Goal: Task Accomplishment & Management: Manage account settings

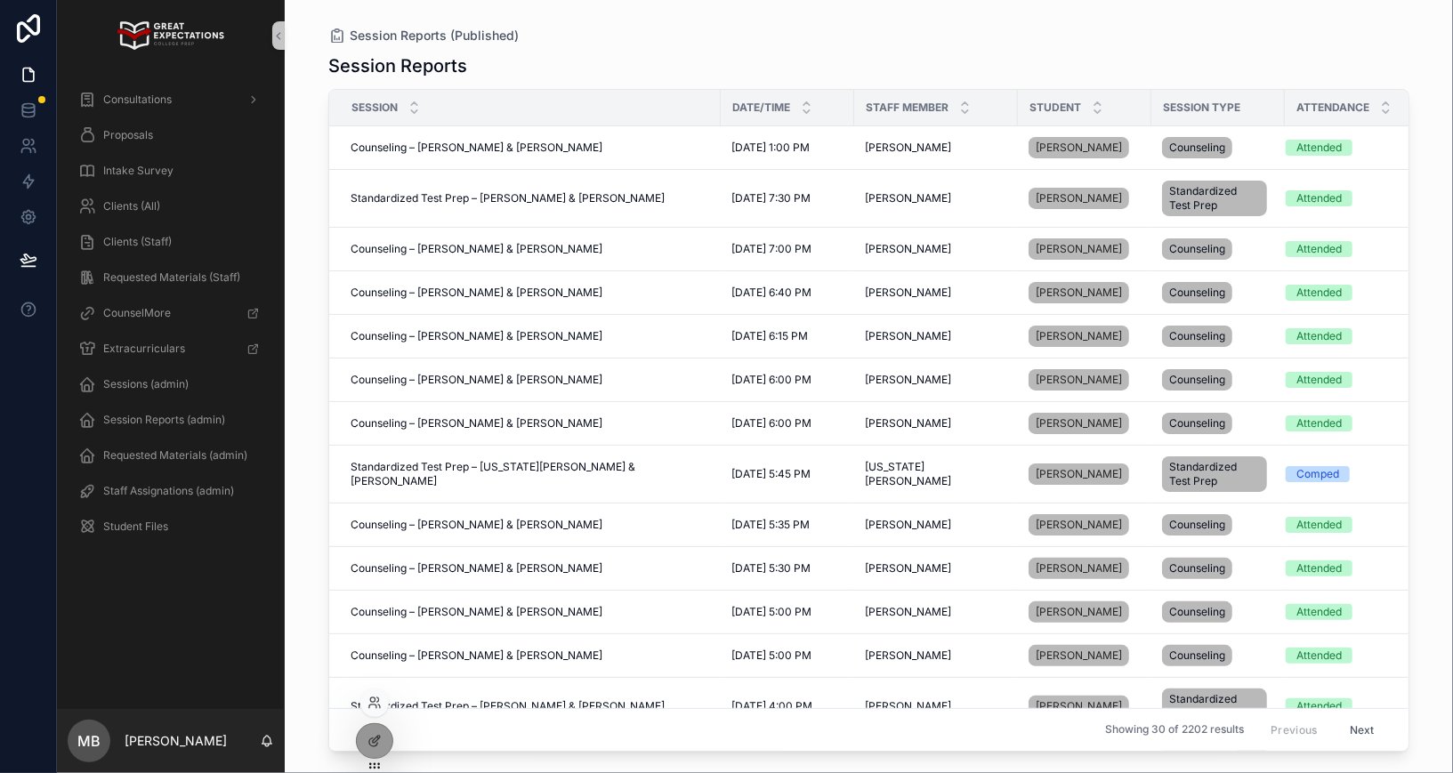
click at [369, 691] on div at bounding box center [374, 703] width 28 height 28
click at [375, 706] on icon at bounding box center [372, 707] width 7 height 4
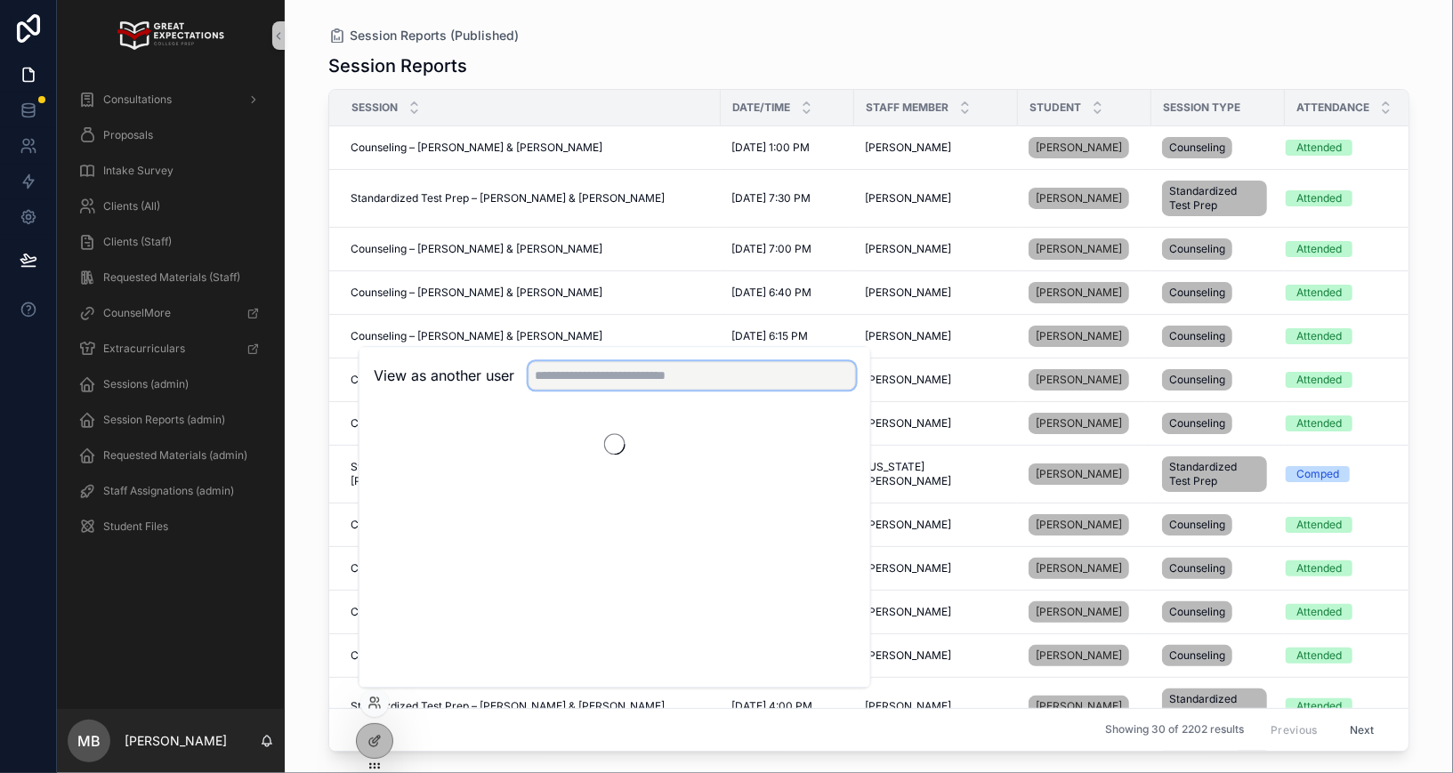
click at [593, 378] on input "text" at bounding box center [692, 375] width 327 height 28
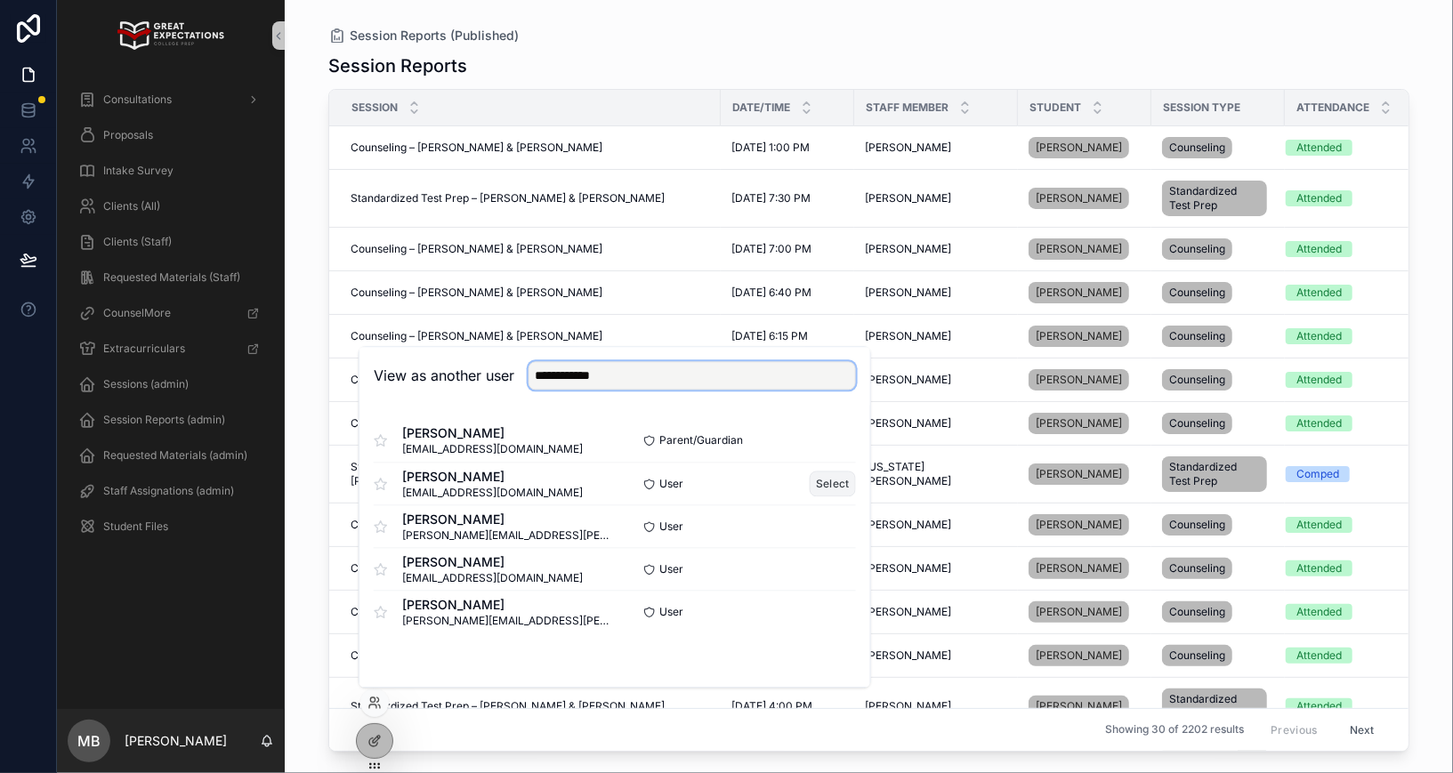
type input "**********"
click at [830, 488] on button "Select" at bounding box center [833, 484] width 46 height 26
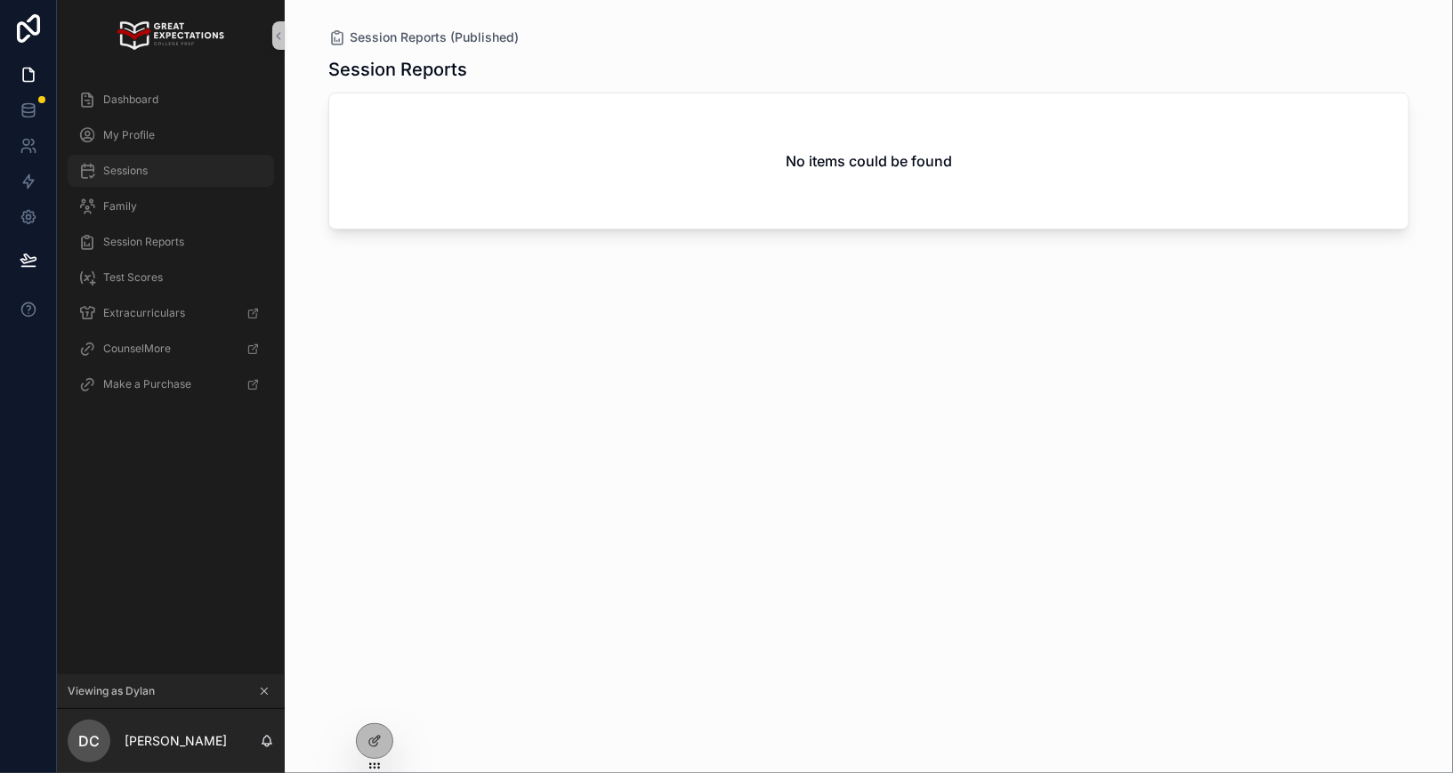
click at [154, 171] on div "Sessions" at bounding box center [170, 171] width 185 height 28
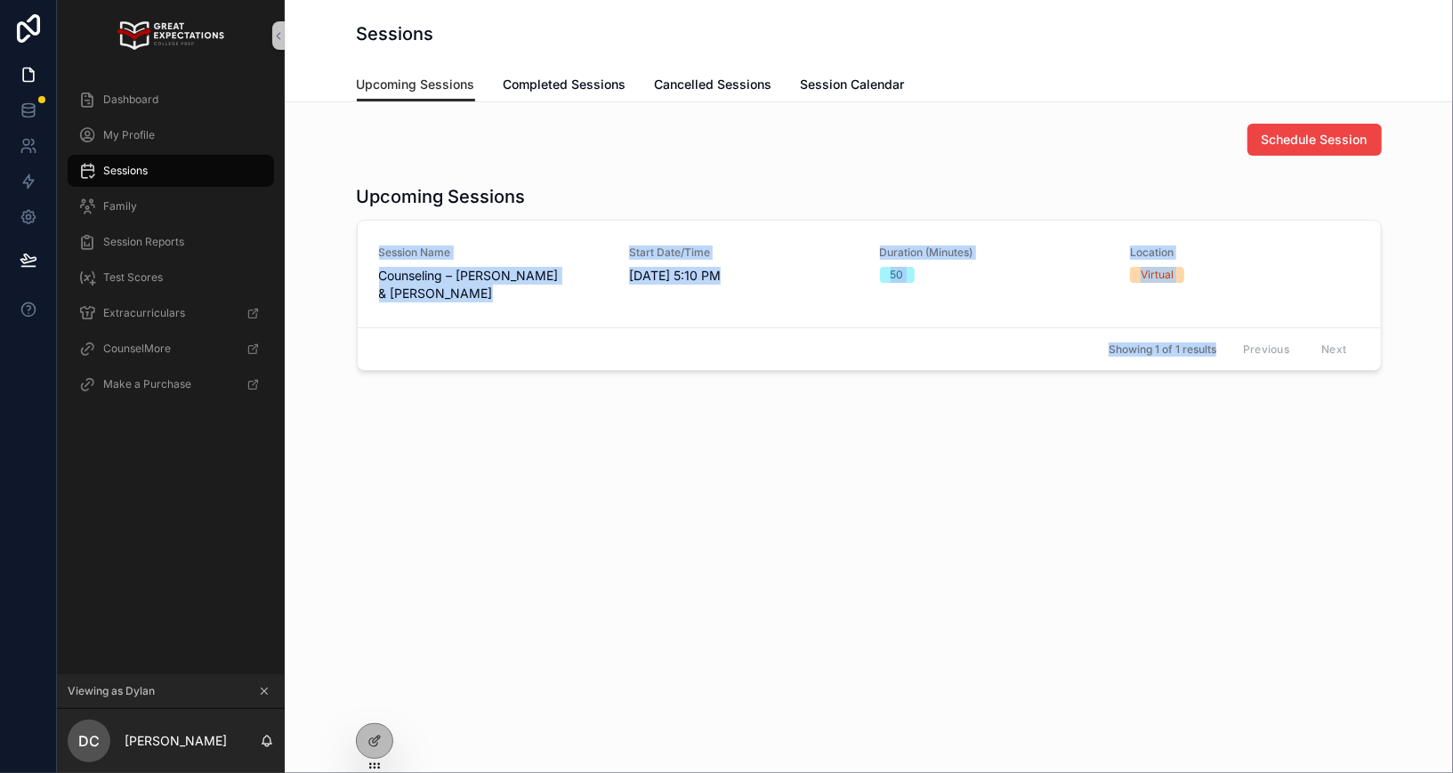
drag, startPoint x: 442, startPoint y: 393, endPoint x: 332, endPoint y: 222, distance: 204.1
click at [332, 222] on div "Schedule Session Upcoming Sessions Session Name Counseling – Taylor Bauer & Dyl…" at bounding box center [869, 297] width 1168 height 390
click at [335, 222] on div "Upcoming Sessions Session Name Counseling – Taylor Bauer & Dylan Carlis Start D…" at bounding box center [869, 277] width 1140 height 201
drag, startPoint x: 317, startPoint y: 222, endPoint x: 375, endPoint y: 363, distance: 152.0
click at [375, 364] on div "Upcoming Sessions Session Name Counseling – Taylor Bauer & Dylan Carlis Start D…" at bounding box center [869, 277] width 1140 height 201
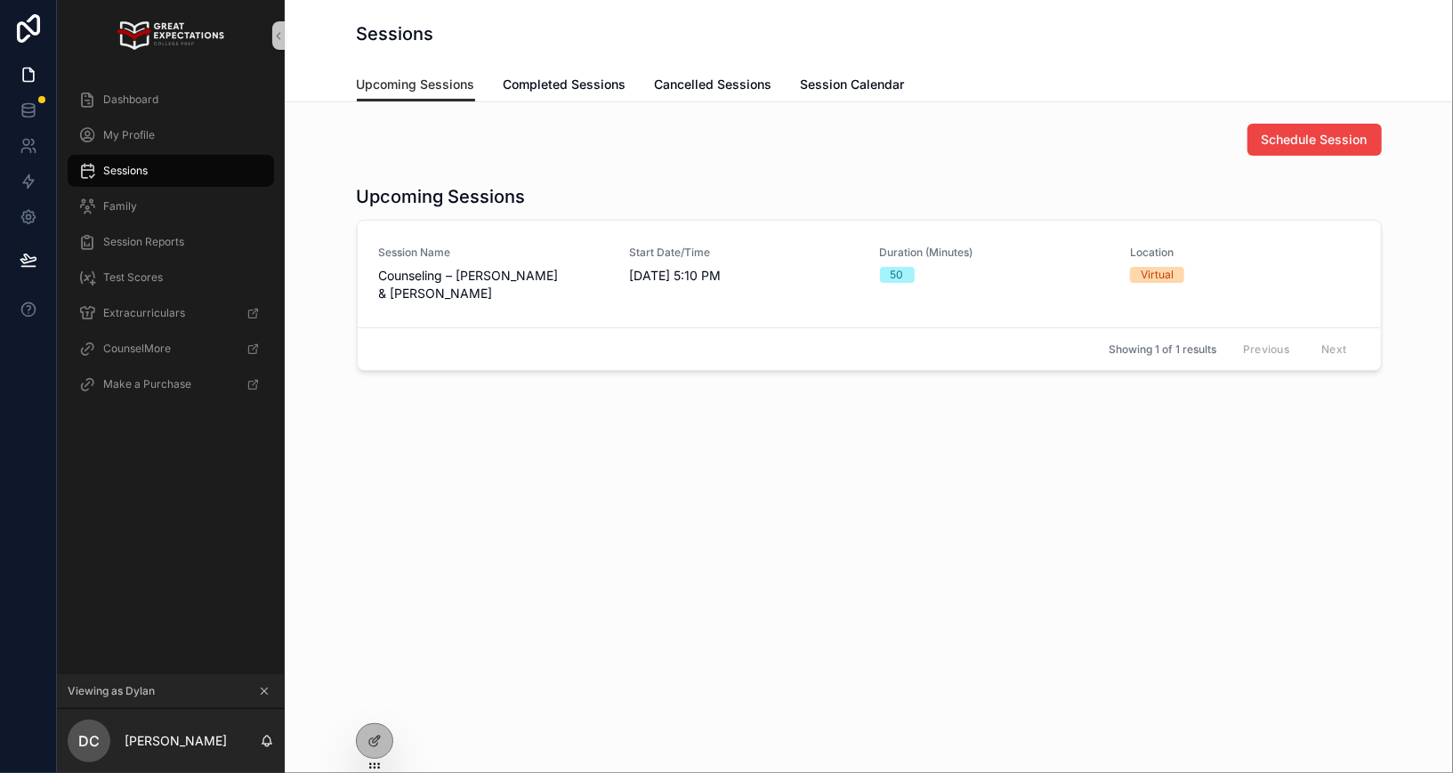
click at [402, 365] on div "Showing 1 of 1 results Previous Next" at bounding box center [869, 348] width 1023 height 43
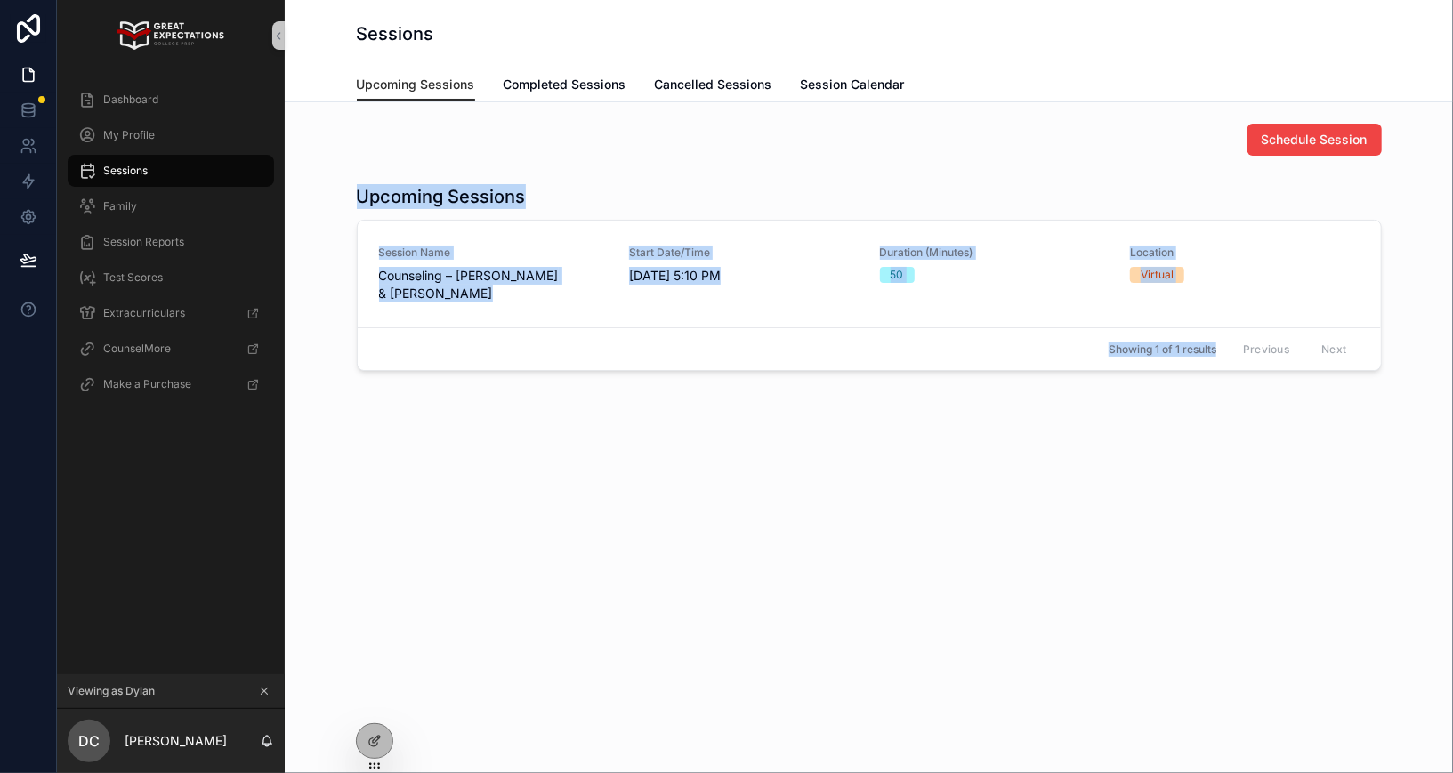
drag, startPoint x: 441, startPoint y: 368, endPoint x: 362, endPoint y: 202, distance: 184.3
click at [362, 202] on div "Upcoming Sessions Session Name Counseling – Taylor Bauer & Dylan Carlis Start D…" at bounding box center [869, 277] width 1025 height 187
click at [362, 202] on h1 "Upcoming Sessions" at bounding box center [441, 196] width 169 height 25
drag, startPoint x: 355, startPoint y: 188, endPoint x: 435, endPoint y: 392, distance: 219.8
click at [441, 396] on div "Schedule Session Upcoming Sessions Session Name Counseling – Taylor Bauer & Dyl…" at bounding box center [869, 297] width 1168 height 390
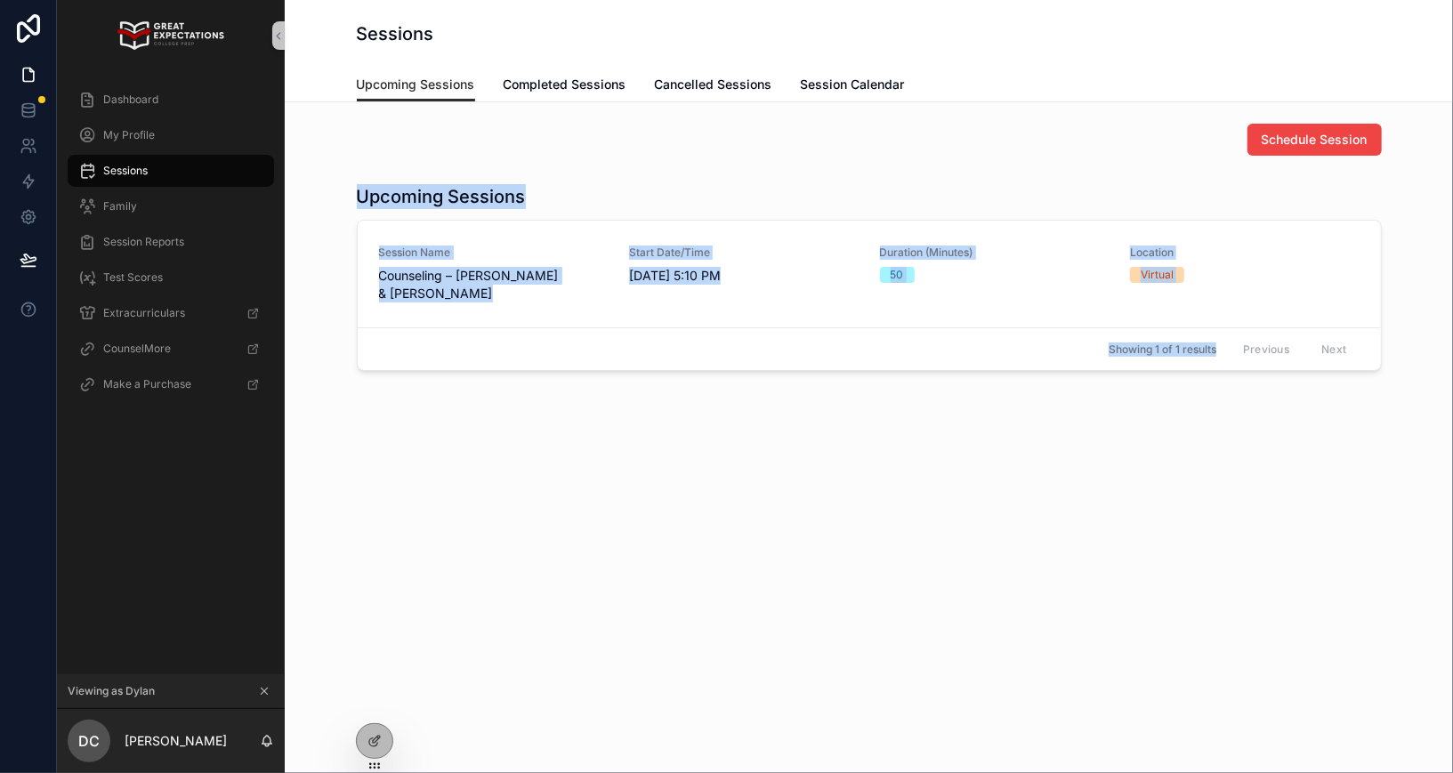
click at [435, 392] on div "Schedule Session Upcoming Sessions Session Name Counseling – Taylor Bauer & Dyl…" at bounding box center [869, 297] width 1168 height 390
drag, startPoint x: 445, startPoint y: 367, endPoint x: 332, endPoint y: 171, distance: 226.8
click at [332, 171] on div "Schedule Session Upcoming Sessions Session Name Counseling – Taylor Bauer & Dyl…" at bounding box center [869, 297] width 1168 height 390
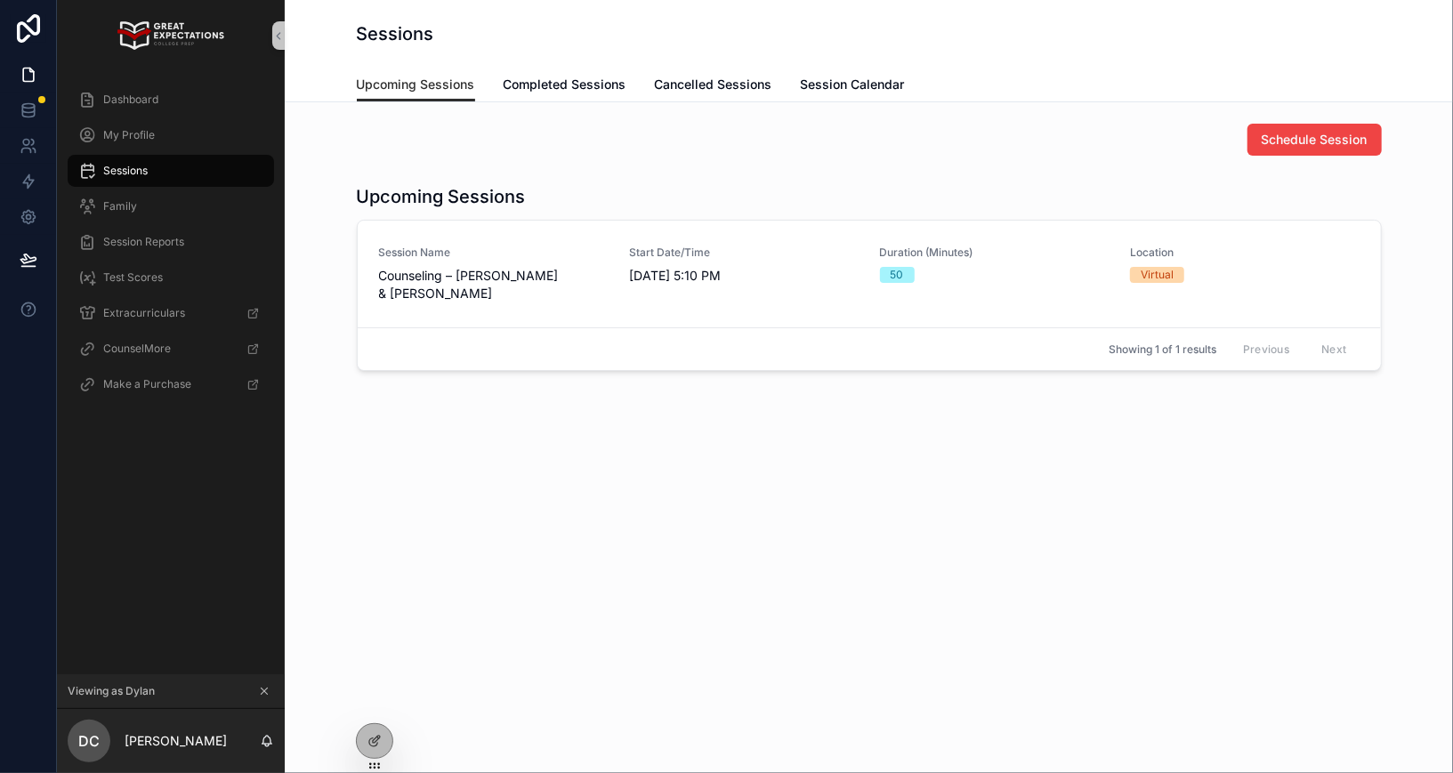
click at [380, 207] on h1 "Upcoming Sessions" at bounding box center [441, 196] width 169 height 25
drag, startPoint x: 636, startPoint y: 211, endPoint x: 631, endPoint y: 390, distance: 178.9
click at [633, 391] on div "Schedule Session Upcoming Sessions Session Name Counseling – Taylor Bauer & Dyl…" at bounding box center [869, 297] width 1168 height 390
click at [631, 390] on div "Schedule Session Upcoming Sessions Session Name Counseling – Taylor Bauer & Dyl…" at bounding box center [869, 297] width 1168 height 390
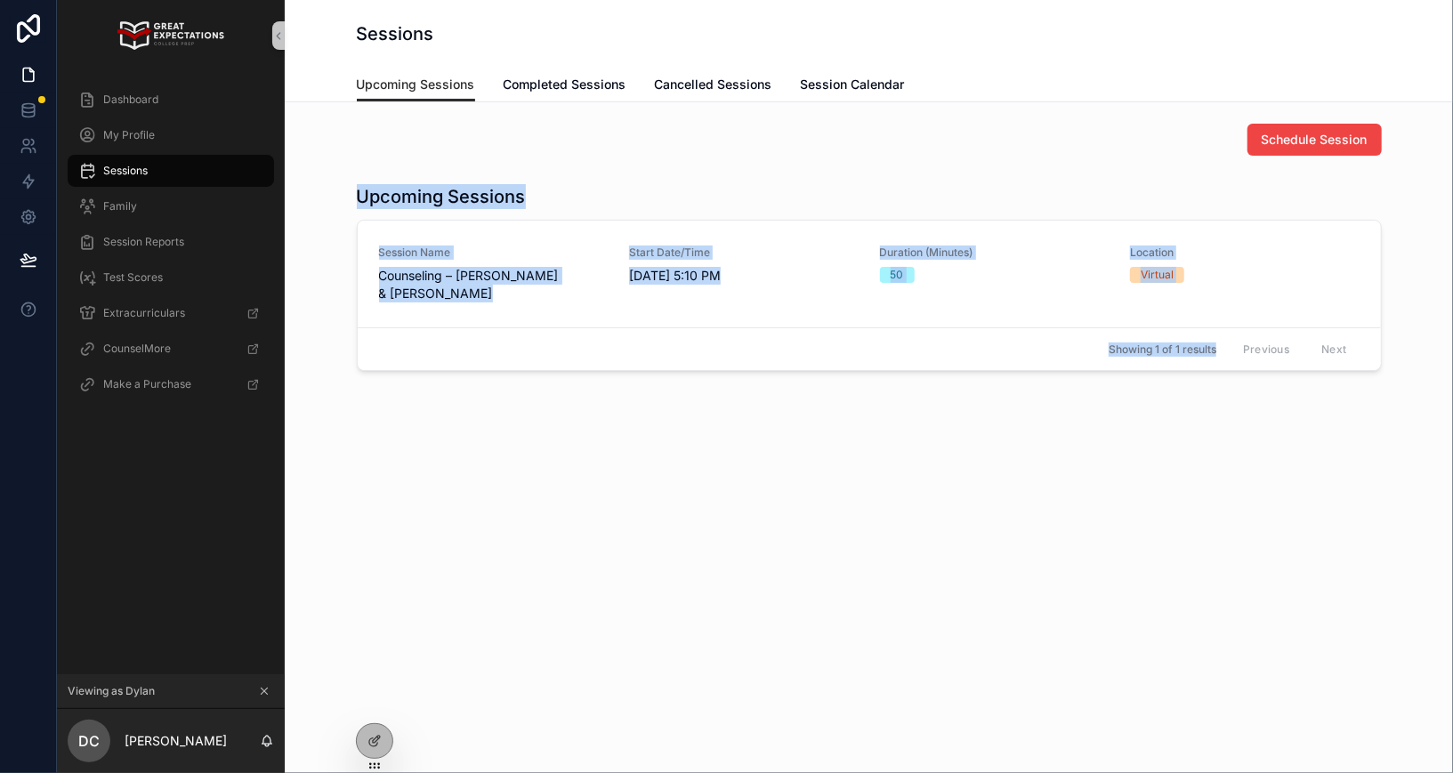
drag, startPoint x: 459, startPoint y: 372, endPoint x: 365, endPoint y: 175, distance: 218.1
click at [366, 169] on div "Schedule Session Upcoming Sessions Session Name Counseling – Taylor Bauer & Dyl…" at bounding box center [869, 297] width 1168 height 390
click at [365, 175] on div "Schedule Session Upcoming Sessions Session Name Counseling – Taylor Bauer & Dyl…" at bounding box center [869, 297] width 1168 height 390
drag, startPoint x: 354, startPoint y: 188, endPoint x: 416, endPoint y: 341, distance: 164.9
click at [416, 342] on div "Upcoming Sessions Session Name Counseling – Taylor Bauer & Dylan Carlis Start D…" at bounding box center [869, 277] width 1140 height 201
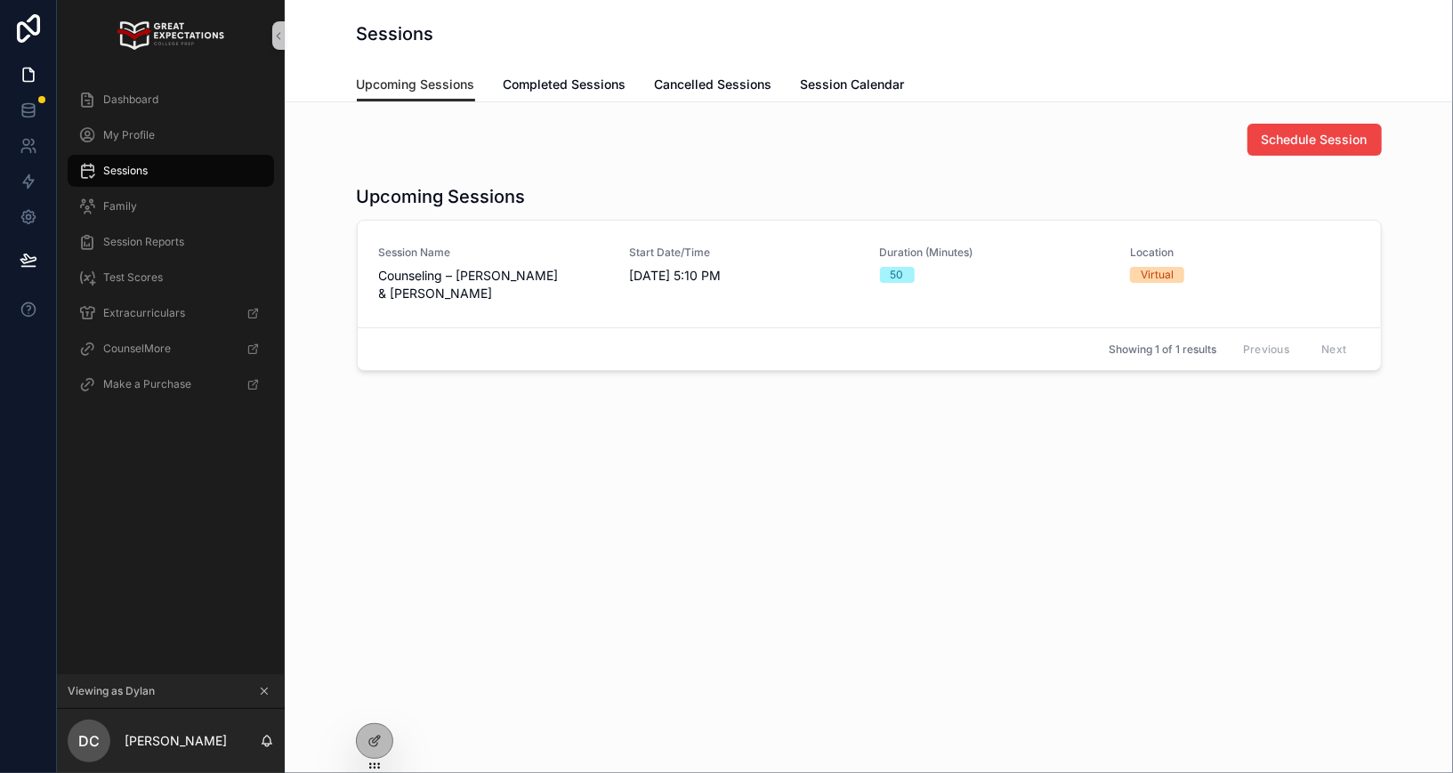
click at [417, 359] on div "Showing 1 of 1 results Previous Next" at bounding box center [869, 348] width 1023 height 43
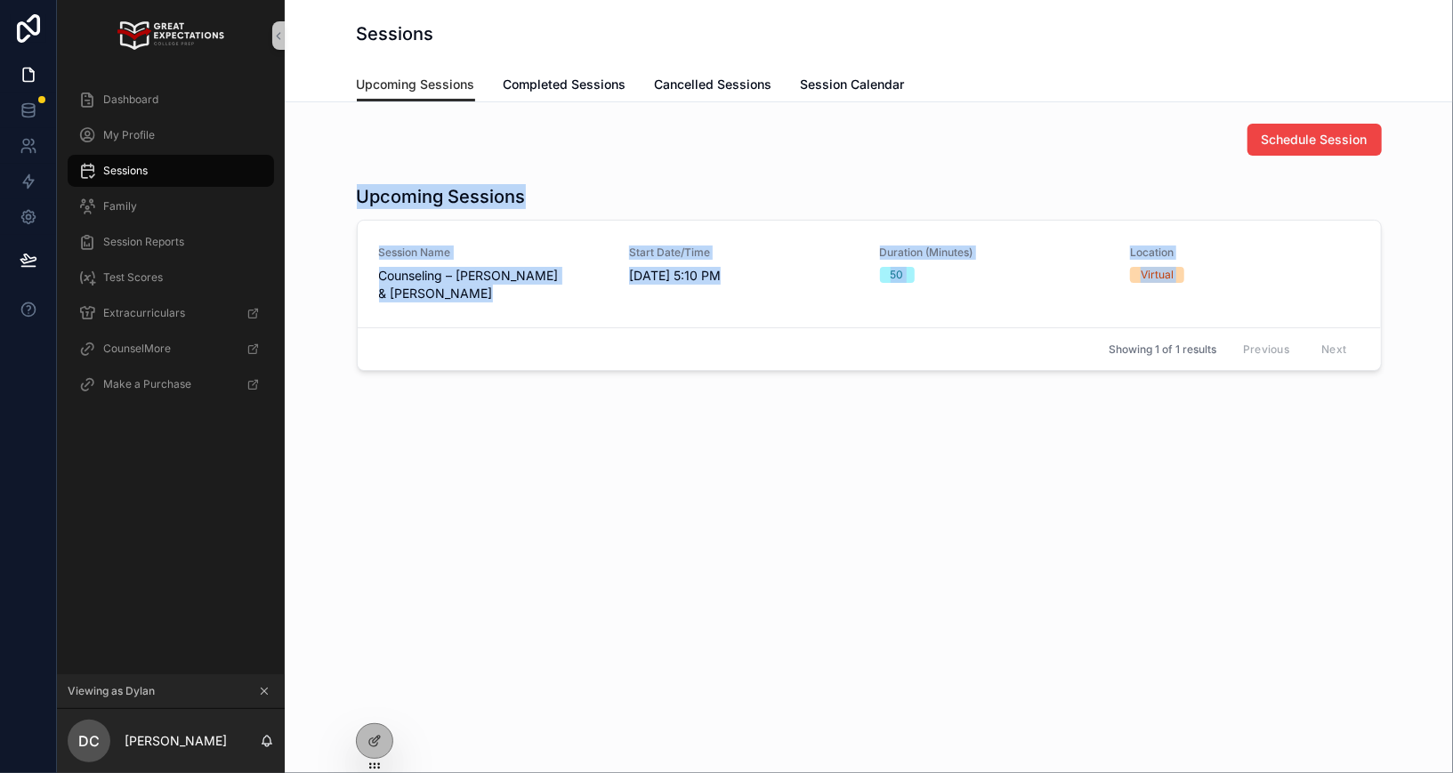
drag, startPoint x: 481, startPoint y: 348, endPoint x: 342, endPoint y: 192, distance: 209.2
click at [342, 192] on div "Upcoming Sessions Session Name Counseling – Taylor Bauer & Dylan Carlis Start D…" at bounding box center [869, 277] width 1140 height 201
drag, startPoint x: 342, startPoint y: 191, endPoint x: 415, endPoint y: 367, distance: 190.7
click at [415, 367] on div "Upcoming Sessions Session Name Counseling – Taylor Bauer & Dylan Carlis Start D…" at bounding box center [869, 277] width 1140 height 201
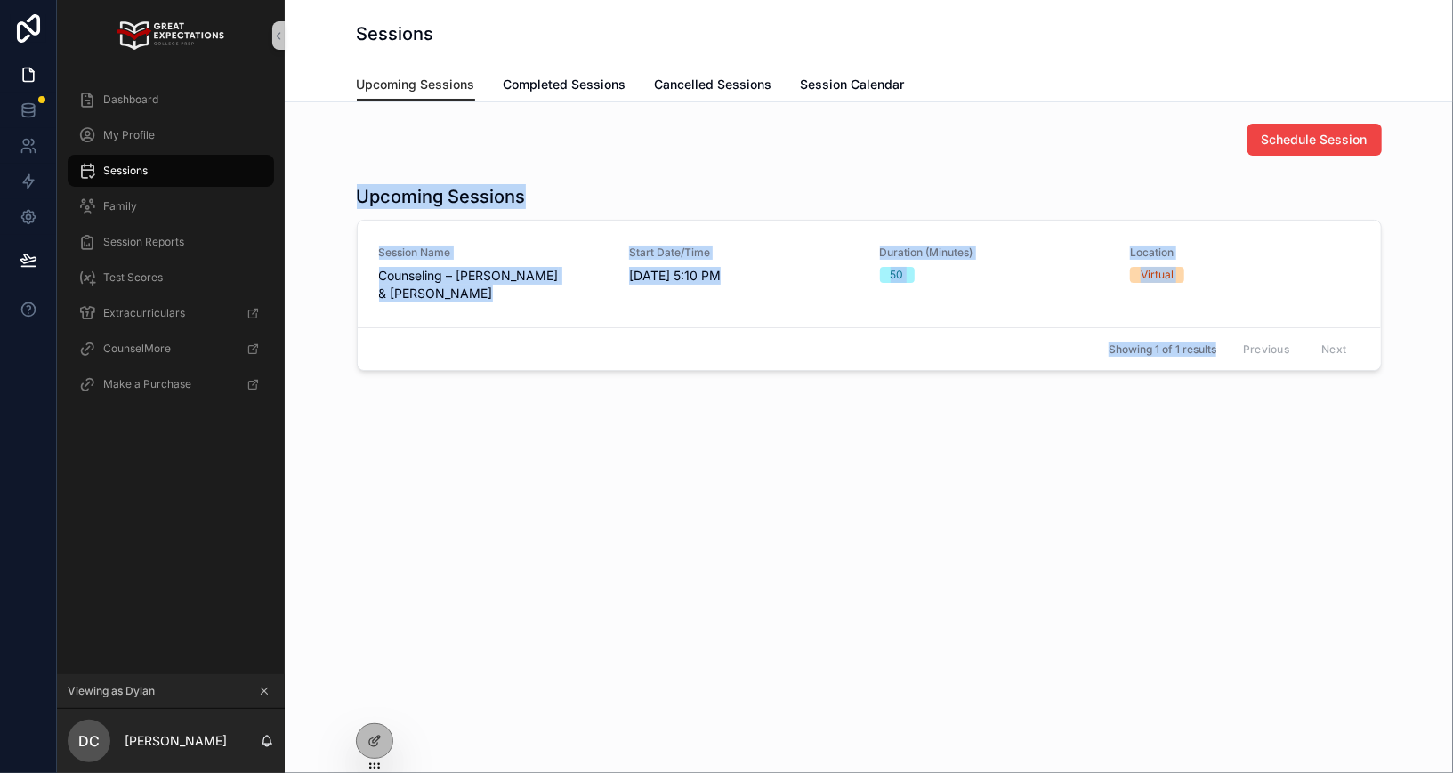
click at [415, 367] on div "Showing 1 of 1 results Previous Next" at bounding box center [869, 348] width 1023 height 43
drag, startPoint x: 469, startPoint y: 394, endPoint x: 361, endPoint y: 198, distance: 224.2
click at [361, 198] on div "Schedule Session Upcoming Sessions Session Name Counseling – Taylor Bauer & Dyl…" at bounding box center [869, 297] width 1168 height 390
click at [354, 193] on div "Upcoming Sessions Session Name Counseling – Taylor Bauer & Dylan Carlis Start D…" at bounding box center [869, 277] width 1140 height 201
drag, startPoint x: 353, startPoint y: 186, endPoint x: 481, endPoint y: 356, distance: 212.8
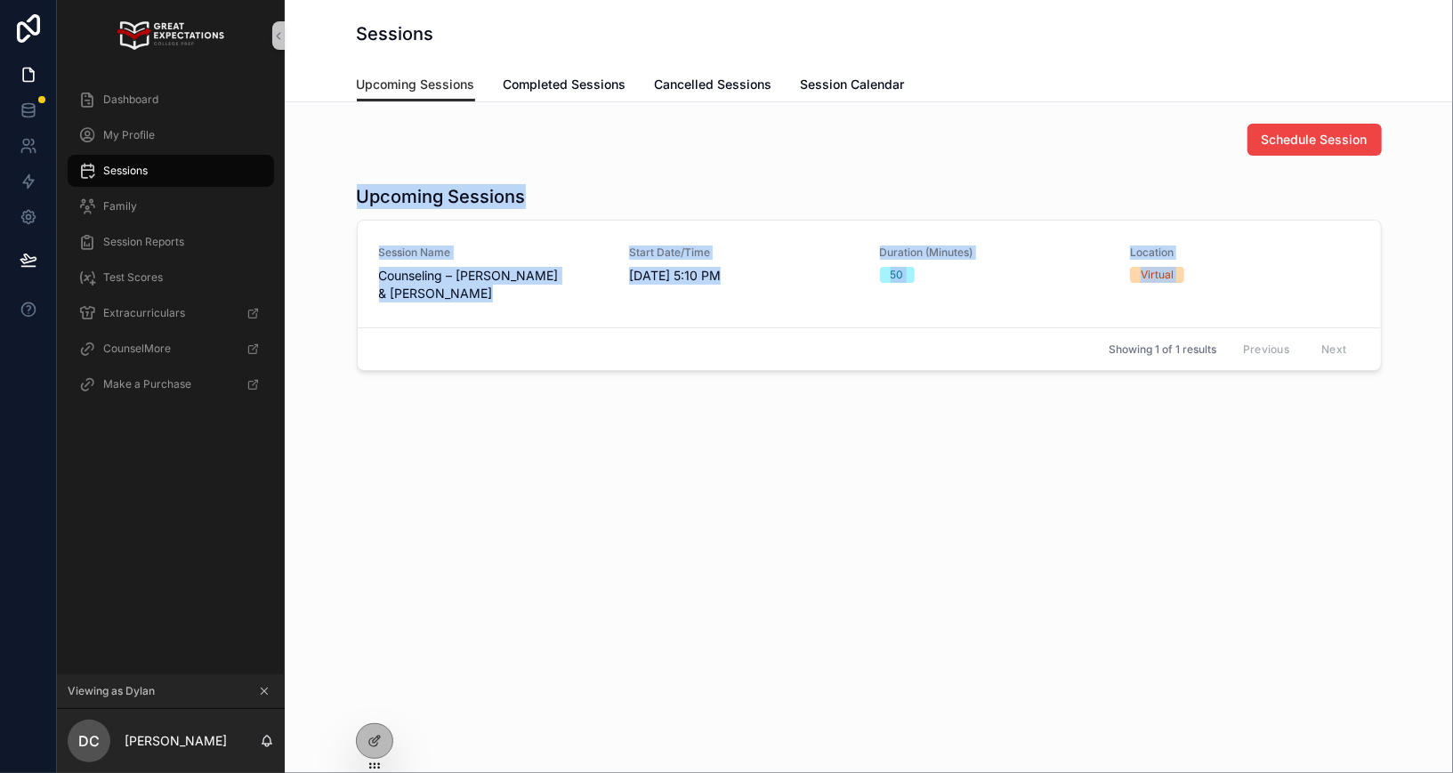
click at [482, 356] on div "Upcoming Sessions Session Name Counseling – Taylor Bauer & Dylan Carlis Start D…" at bounding box center [869, 277] width 1140 height 201
click at [481, 356] on div "Showing 1 of 1 results Previous Next" at bounding box center [869, 348] width 1023 height 43
drag, startPoint x: 491, startPoint y: 377, endPoint x: 350, endPoint y: 194, distance: 231.5
click at [350, 194] on div "Schedule Session Upcoming Sessions Session Name Counseling – Taylor Bauer & Dyl…" at bounding box center [869, 297] width 1168 height 390
click at [350, 194] on div "Upcoming Sessions Session Name Counseling – Taylor Bauer & Dylan Carlis Start D…" at bounding box center [869, 277] width 1140 height 201
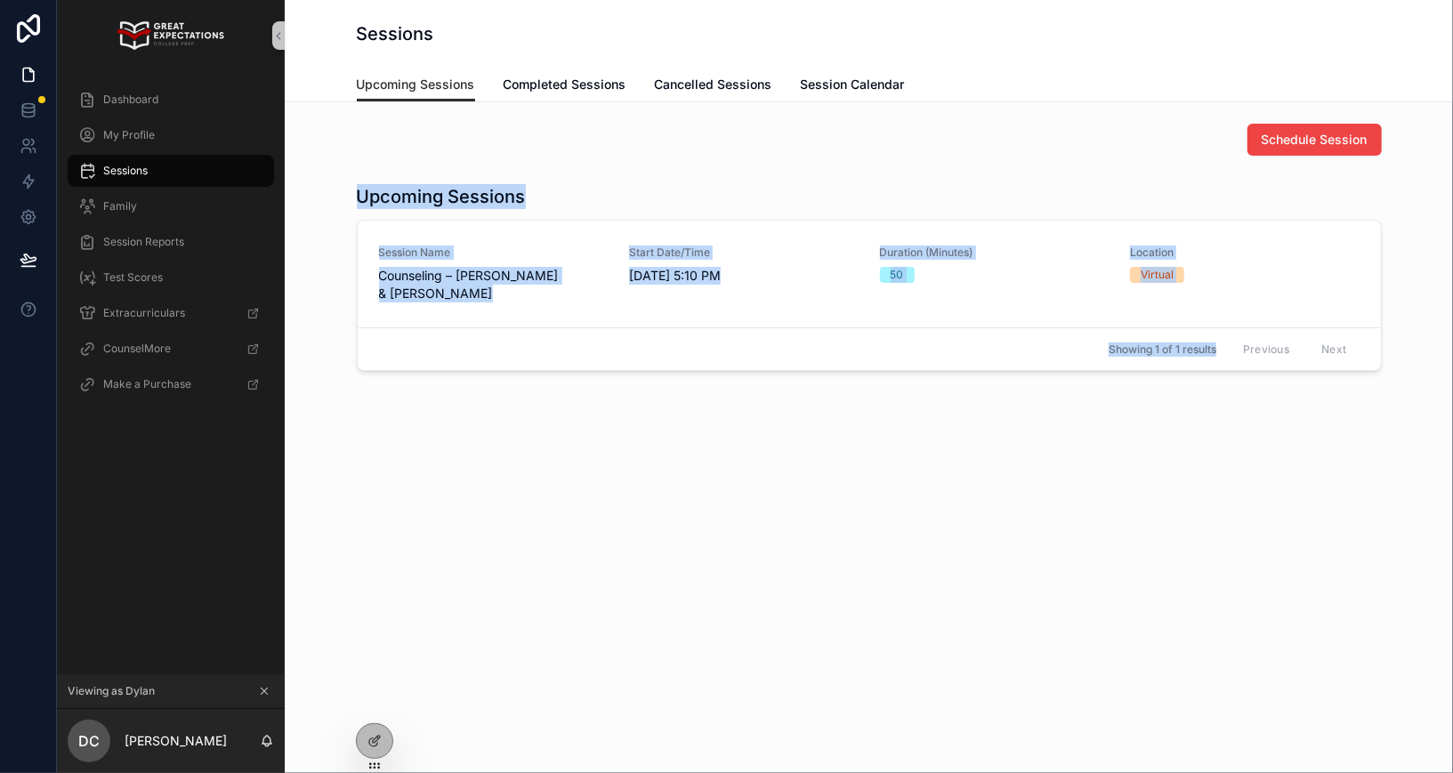
drag, startPoint x: 350, startPoint y: 188, endPoint x: 481, endPoint y: 378, distance: 231.5
click at [481, 379] on div "Schedule Session Upcoming Sessions Session Name Counseling – Taylor Bauer & Dyl…" at bounding box center [869, 297] width 1168 height 390
click at [481, 378] on div "Schedule Session Upcoming Sessions Session Name Counseling – Taylor Bauer & Dyl…" at bounding box center [869, 297] width 1168 height 390
drag, startPoint x: 523, startPoint y: 400, endPoint x: 350, endPoint y: 192, distance: 271.0
click at [350, 191] on div "Schedule Session Upcoming Sessions Session Name Counseling – Taylor Bauer & Dyl…" at bounding box center [869, 297] width 1168 height 390
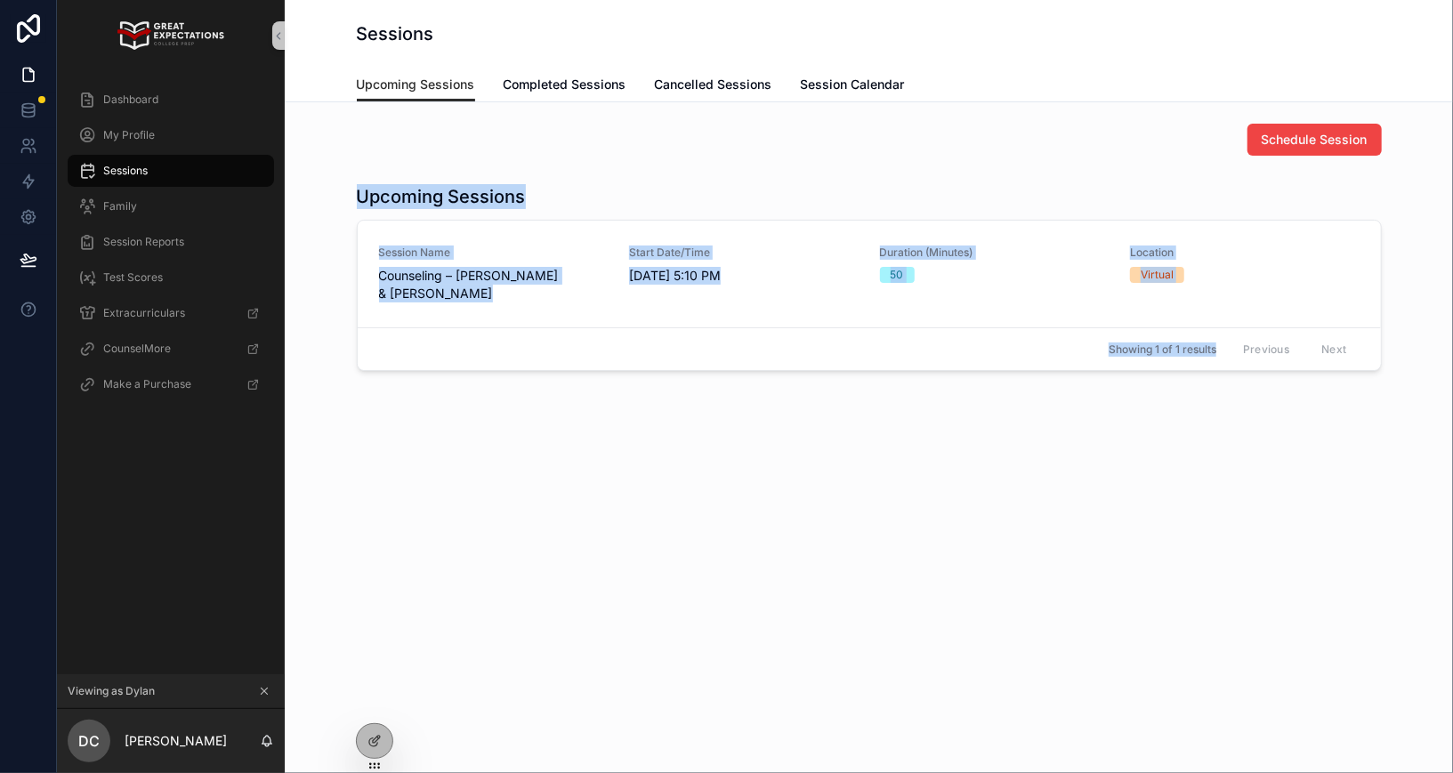
click at [350, 192] on div "Upcoming Sessions Session Name Counseling – Taylor Bauer & Dylan Carlis Start D…" at bounding box center [869, 277] width 1140 height 201
drag, startPoint x: 356, startPoint y: 190, endPoint x: 505, endPoint y: 488, distance: 332.3
click at [506, 489] on div "Schedule Session Upcoming Sessions Session Name Counseling – Taylor Bauer & Dyl…" at bounding box center [869, 297] width 1168 height 390
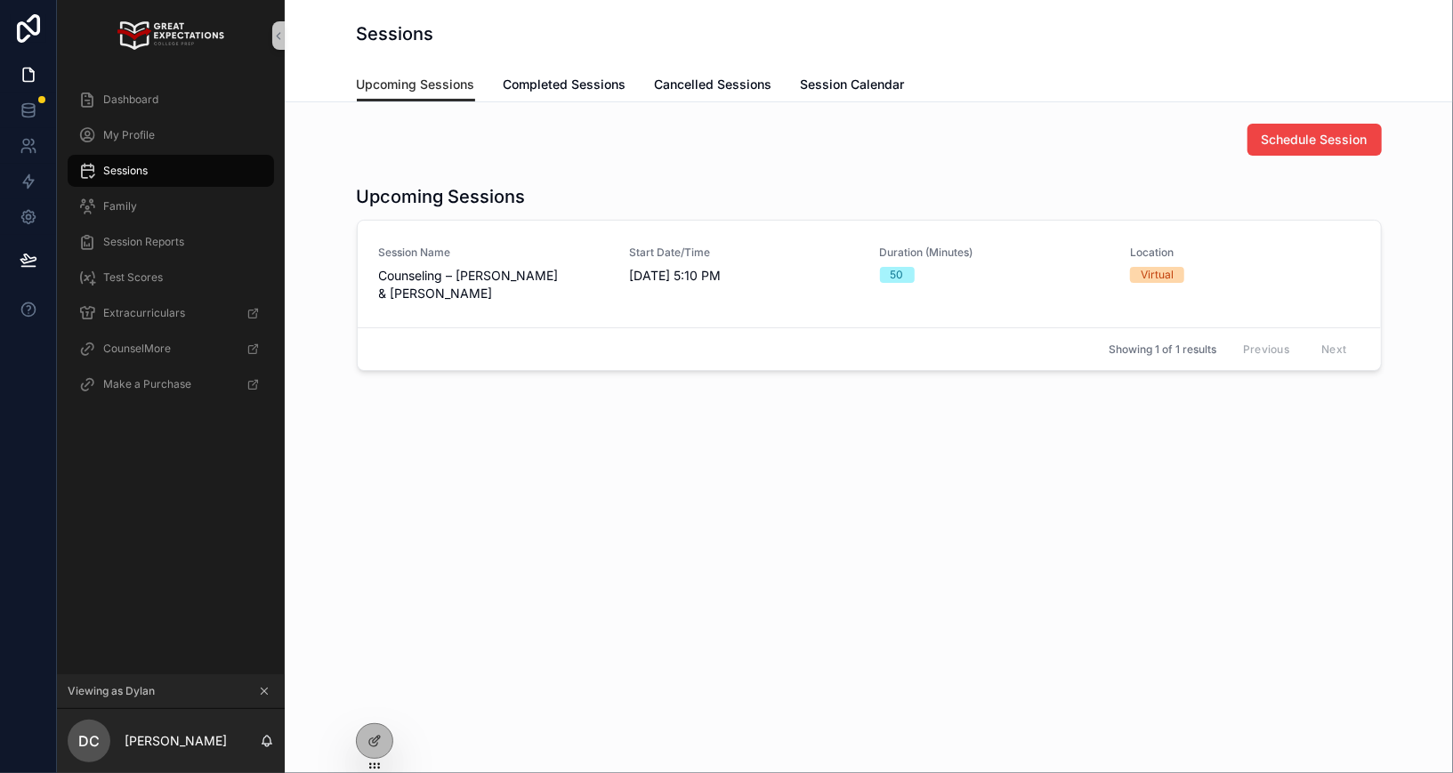
click at [443, 395] on div "Schedule Session Upcoming Sessions Session Name Counseling – Taylor Bauer & Dyl…" at bounding box center [869, 297] width 1168 height 390
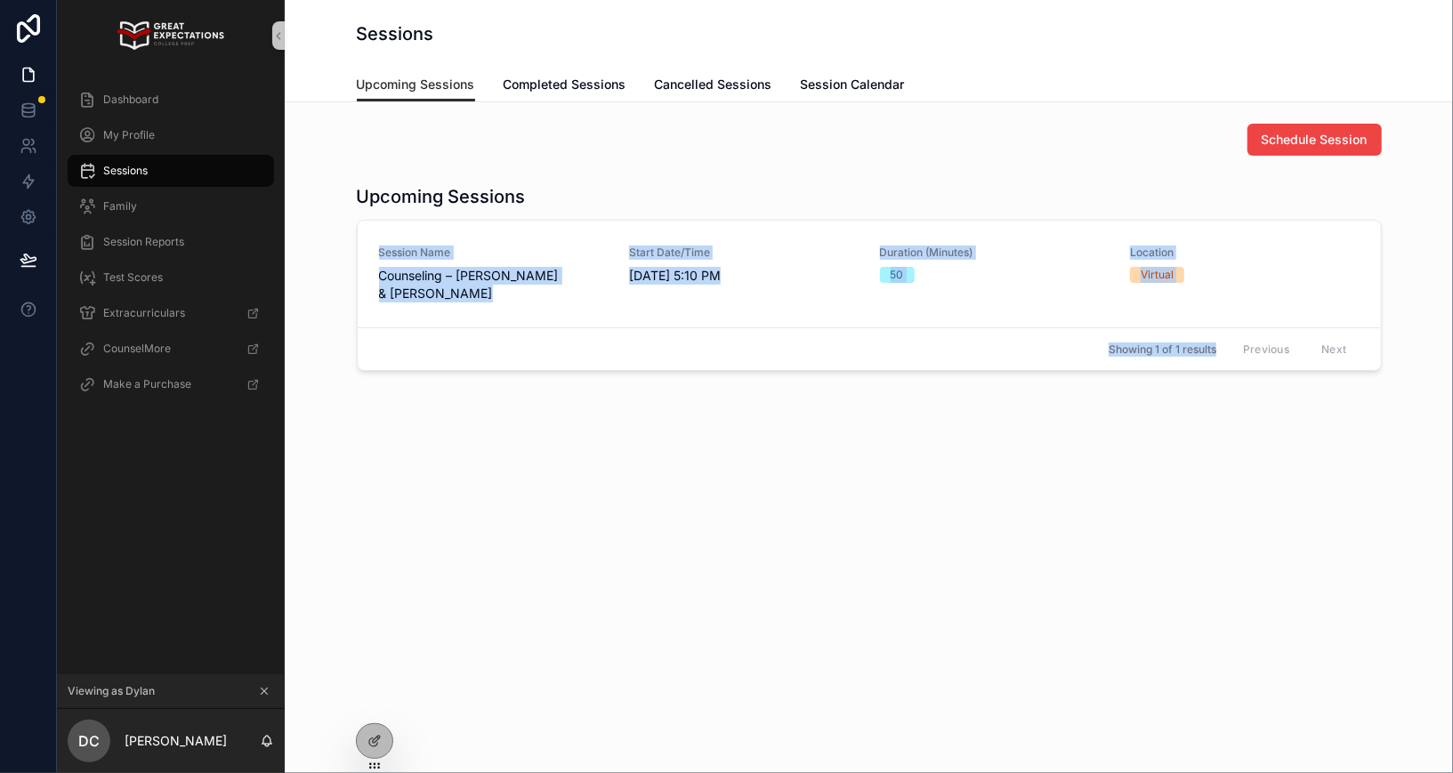
drag, startPoint x: 436, startPoint y: 384, endPoint x: 339, endPoint y: 220, distance: 190.3
click at [340, 220] on div "Schedule Session Upcoming Sessions Session Name Counseling – Taylor Bauer & Dyl…" at bounding box center [869, 297] width 1168 height 390
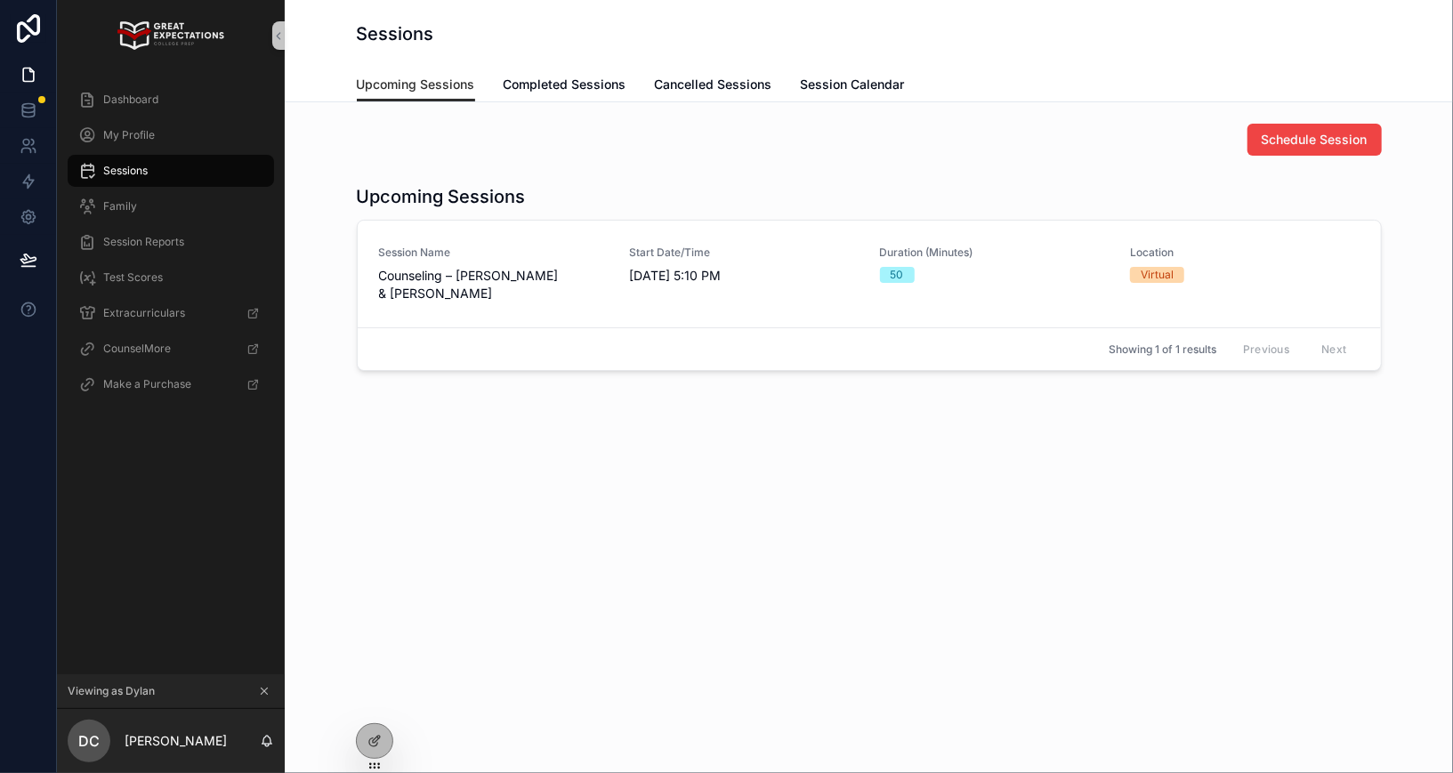
click at [353, 185] on div "Upcoming Sessions Session Name Counseling – Taylor Bauer & Dylan Carlis Start D…" at bounding box center [869, 277] width 1140 height 201
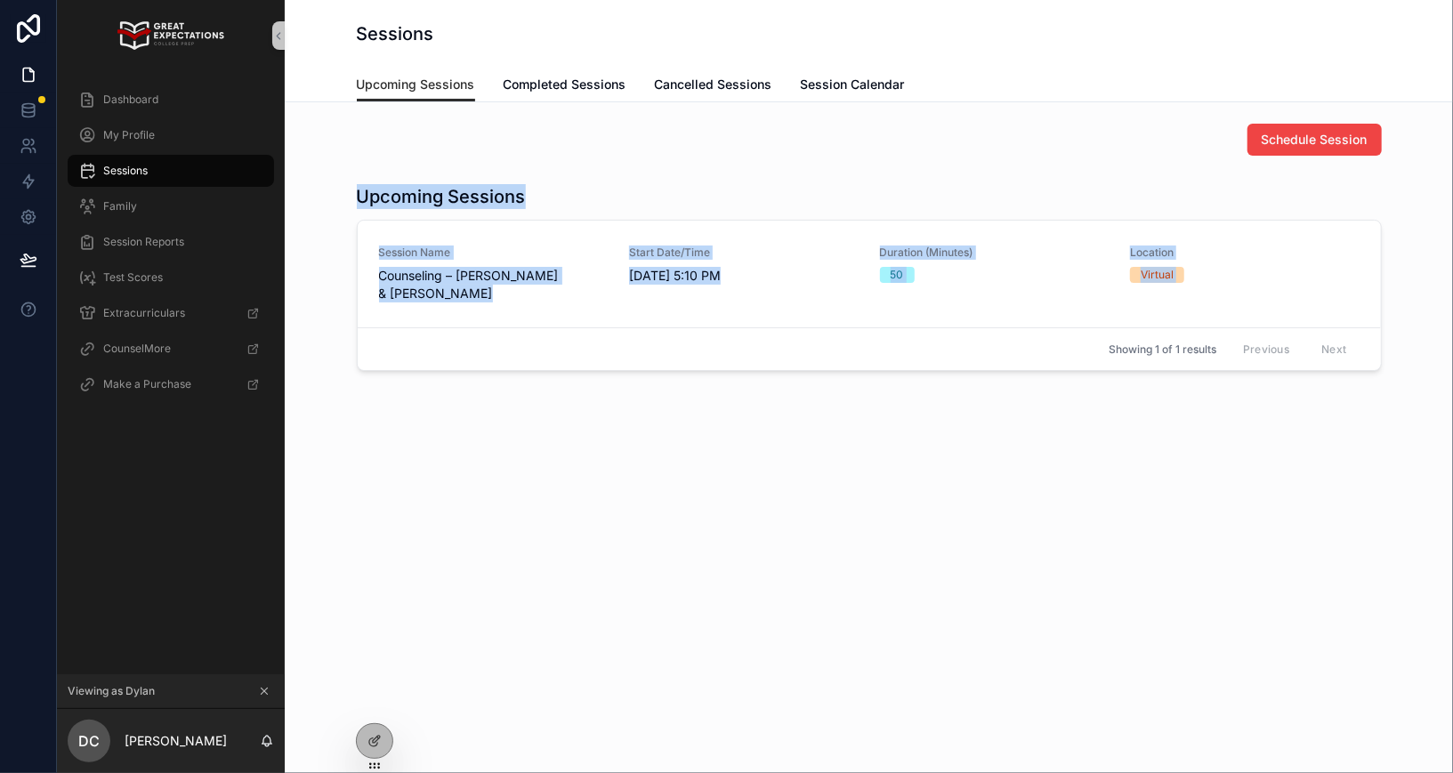
drag, startPoint x: 353, startPoint y: 194, endPoint x: 465, endPoint y: 351, distance: 193.3
click at [465, 352] on div "Upcoming Sessions Session Name Counseling – Taylor Bauer & Dylan Carlis Start D…" at bounding box center [869, 277] width 1140 height 201
click at [465, 351] on div "Showing 1 of 1 results Previous Next" at bounding box center [869, 348] width 1023 height 43
drag, startPoint x: 465, startPoint y: 353, endPoint x: 338, endPoint y: 198, distance: 200.4
click at [338, 198] on div "Upcoming Sessions Session Name Counseling – Taylor Bauer & Dylan Carlis Start D…" at bounding box center [869, 277] width 1140 height 201
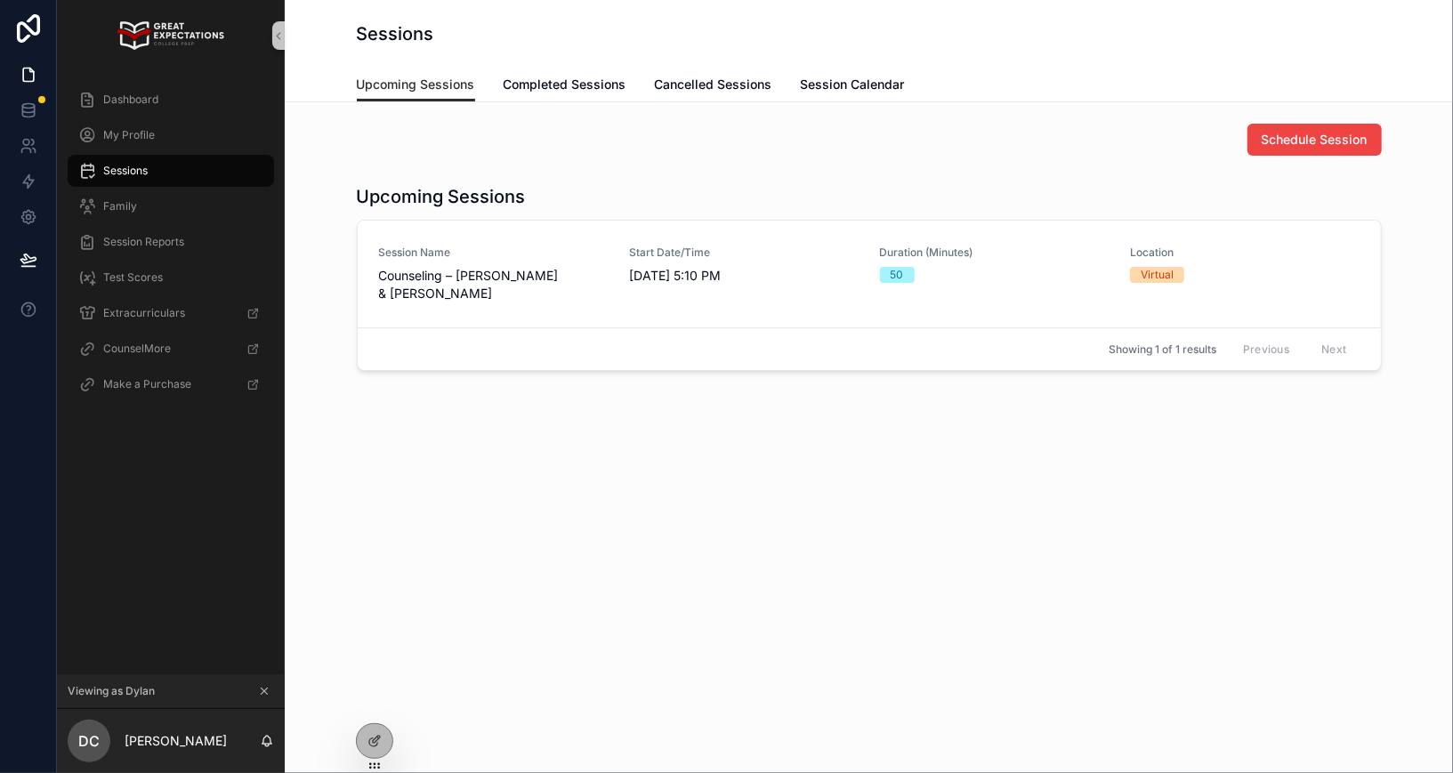
click at [351, 198] on div "Upcoming Sessions Session Name Counseling – Taylor Bauer & Dylan Carlis Start D…" at bounding box center [869, 277] width 1140 height 201
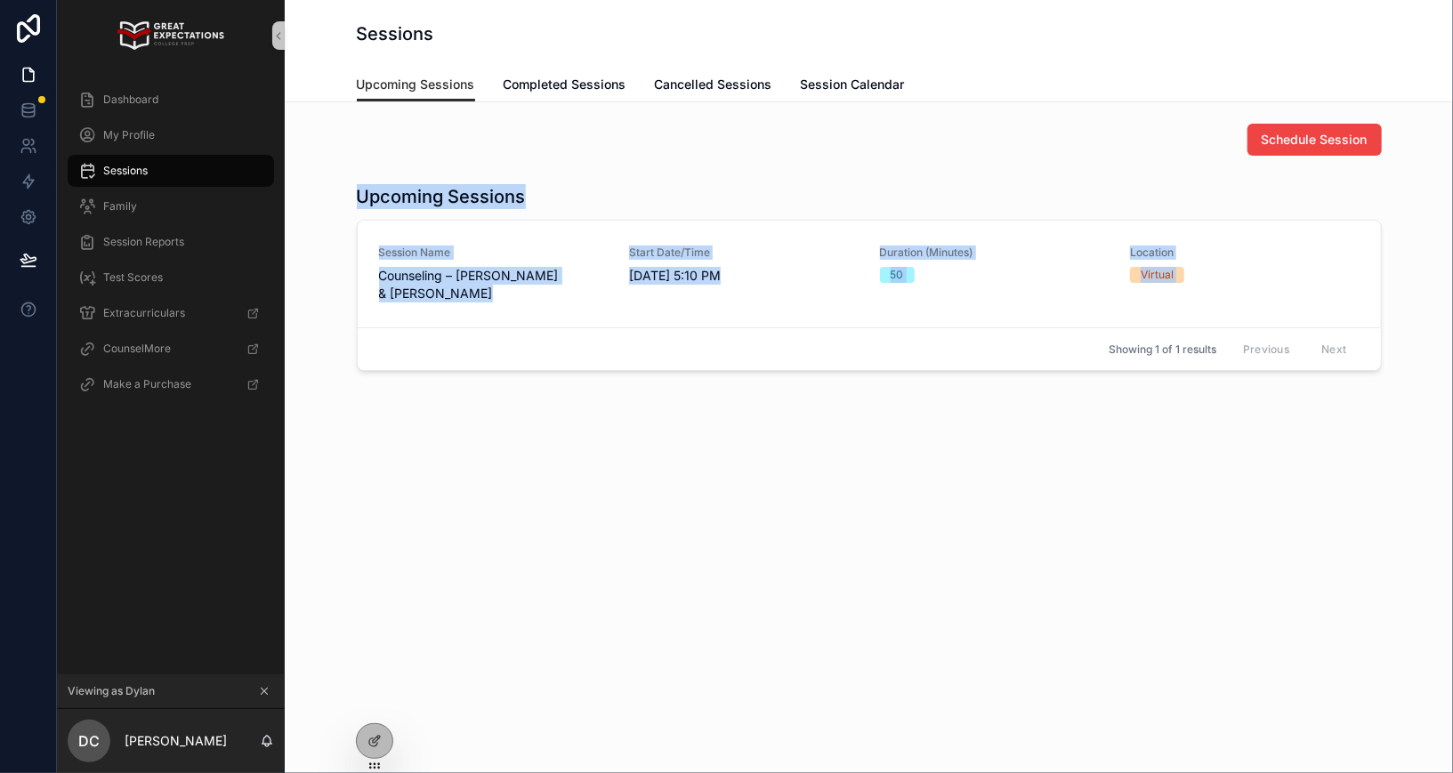
drag, startPoint x: 351, startPoint y: 194, endPoint x: 453, endPoint y: 348, distance: 184.4
click at [453, 348] on div "Upcoming Sessions Session Name Counseling – Taylor Bauer & Dylan Carlis Start D…" at bounding box center [869, 277] width 1140 height 201
click at [453, 348] on div "Showing 1 of 1 results Previous Next" at bounding box center [869, 348] width 1023 height 43
drag, startPoint x: 474, startPoint y: 355, endPoint x: 353, endPoint y: 200, distance: 196.5
click at [352, 198] on div "Upcoming Sessions Session Name Counseling – Taylor Bauer & Dylan Carlis Start D…" at bounding box center [869, 277] width 1140 height 201
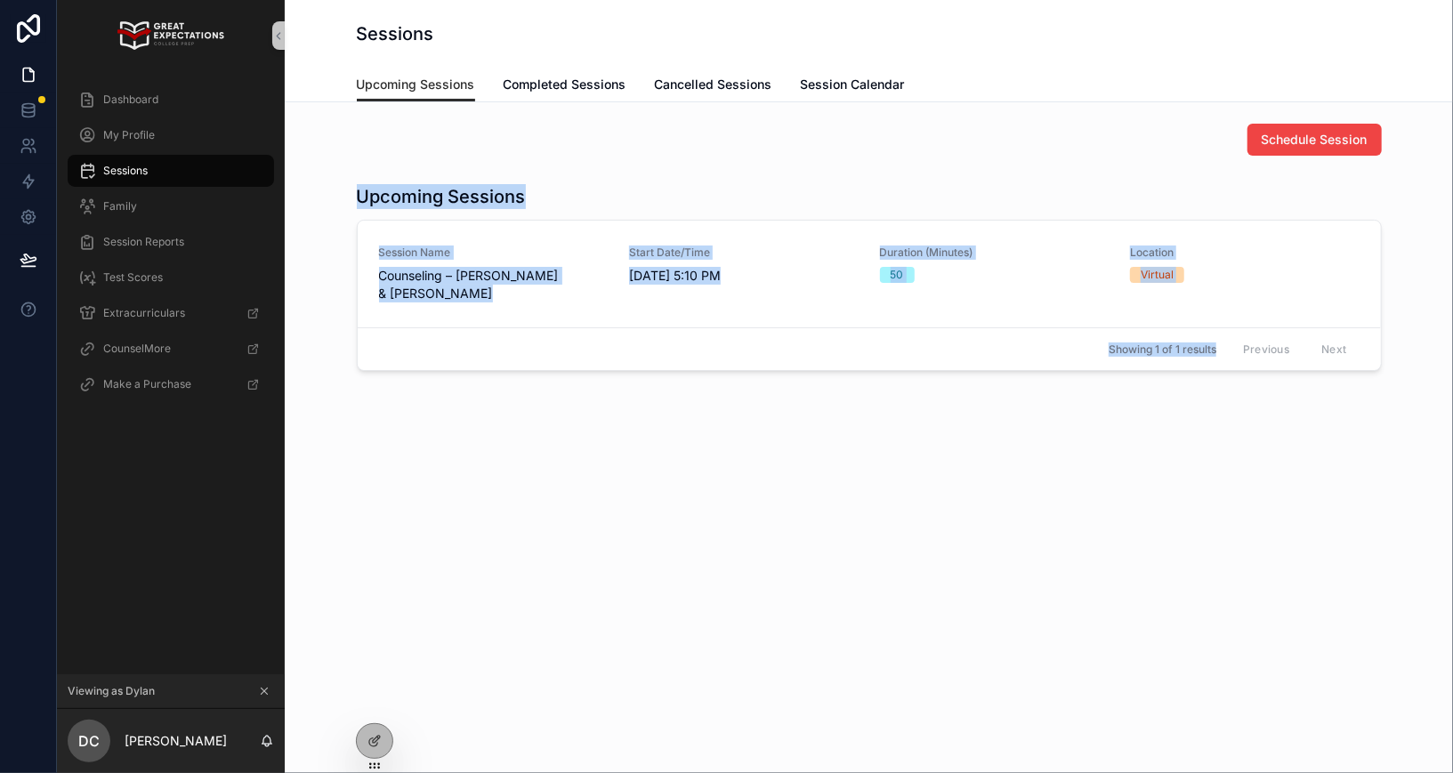
click at [353, 200] on div "Upcoming Sessions Session Name Counseling – Taylor Bauer & Dylan Carlis Start D…" at bounding box center [869, 277] width 1140 height 201
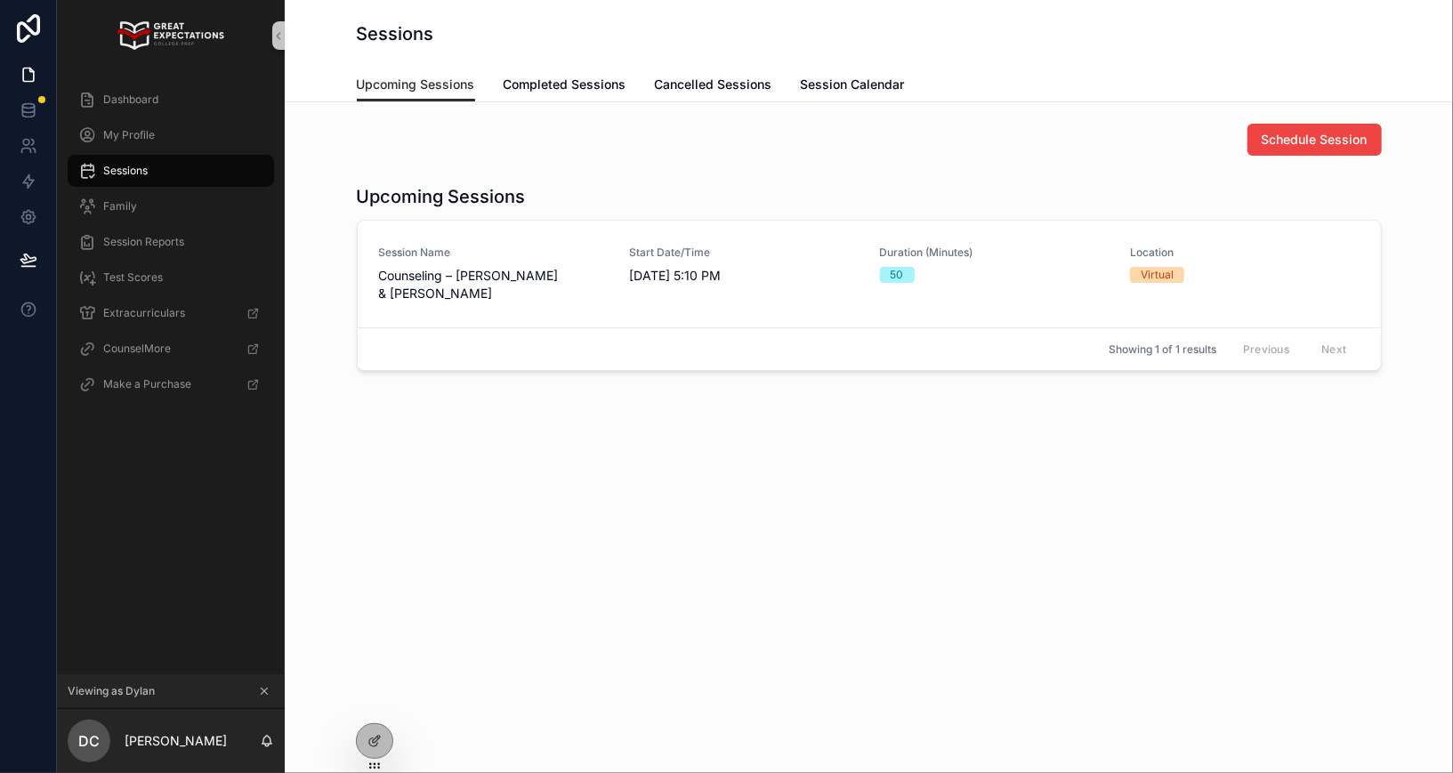
click at [353, 191] on div "Upcoming Sessions Session Name Counseling – Taylor Bauer & Dylan Carlis Start D…" at bounding box center [869, 277] width 1140 height 201
drag, startPoint x: 763, startPoint y: 295, endPoint x: 621, endPoint y: 252, distance: 147.8
click at [621, 252] on div "Session Name Counseling – Taylor Bauer & Dylan Carlis Start Date/Time 10/1/2025…" at bounding box center [869, 274] width 981 height 57
click at [620, 249] on div "Session Name Counseling – Taylor Bauer & Dylan Carlis Start Date/Time 10/1/2025…" at bounding box center [869, 274] width 981 height 57
drag, startPoint x: 617, startPoint y: 249, endPoint x: 739, endPoint y: 303, distance: 134.3
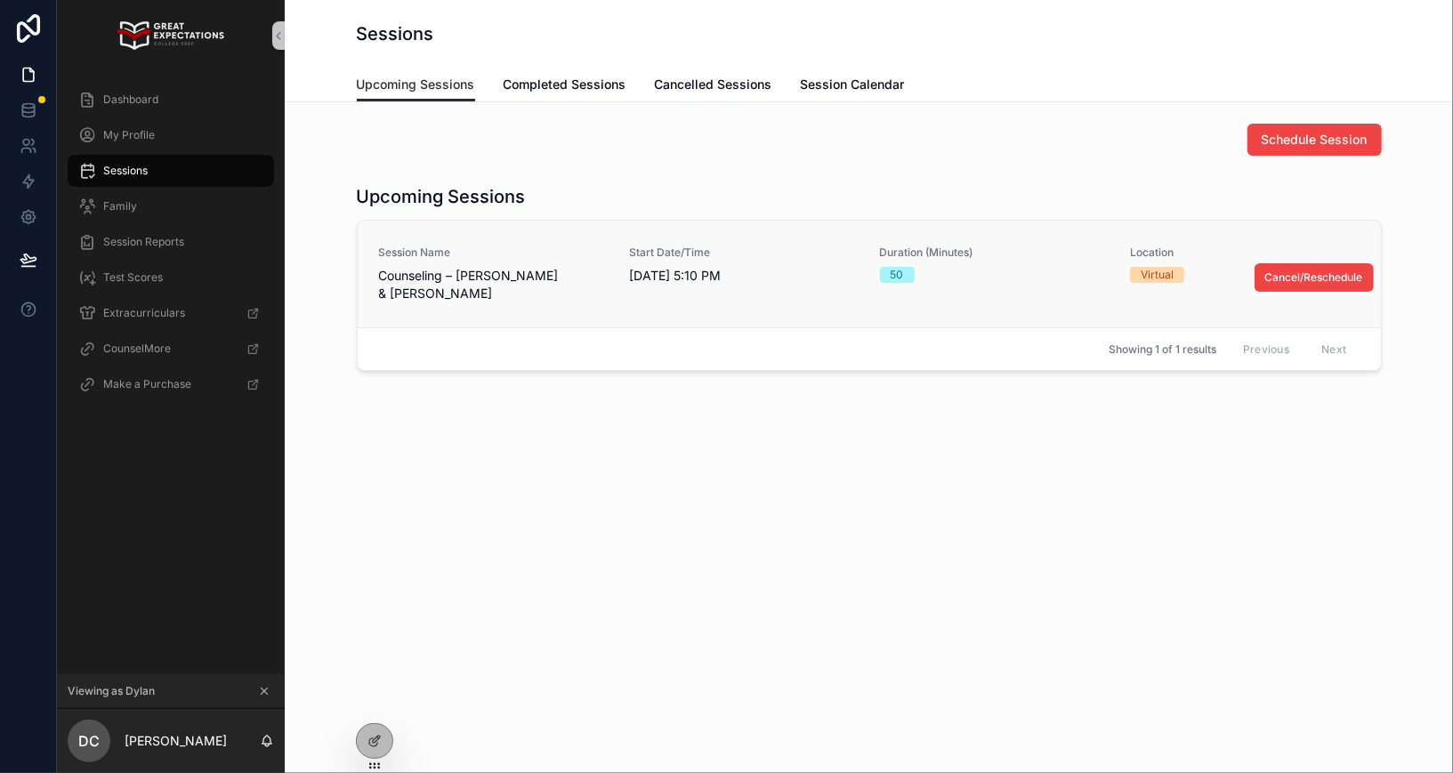
click at [739, 303] on div "Session Name Counseling – Taylor Bauer & Dylan Carlis Start Date/Time 10/1/2025…" at bounding box center [869, 274] width 1023 height 107
click at [696, 305] on div "Session Name Counseling – Taylor Bauer & Dylan Carlis Start Date/Time 10/1/2025…" at bounding box center [869, 274] width 1023 height 107
drag, startPoint x: 694, startPoint y: 305, endPoint x: 602, endPoint y: 238, distance: 113.4
click at [602, 238] on div "Session Name Counseling – Taylor Bauer & Dylan Carlis Start Date/Time 10/1/2025…" at bounding box center [869, 274] width 1023 height 107
click at [606, 356] on div "Showing 1 of 1 results Previous Next" at bounding box center [869, 348] width 1023 height 43
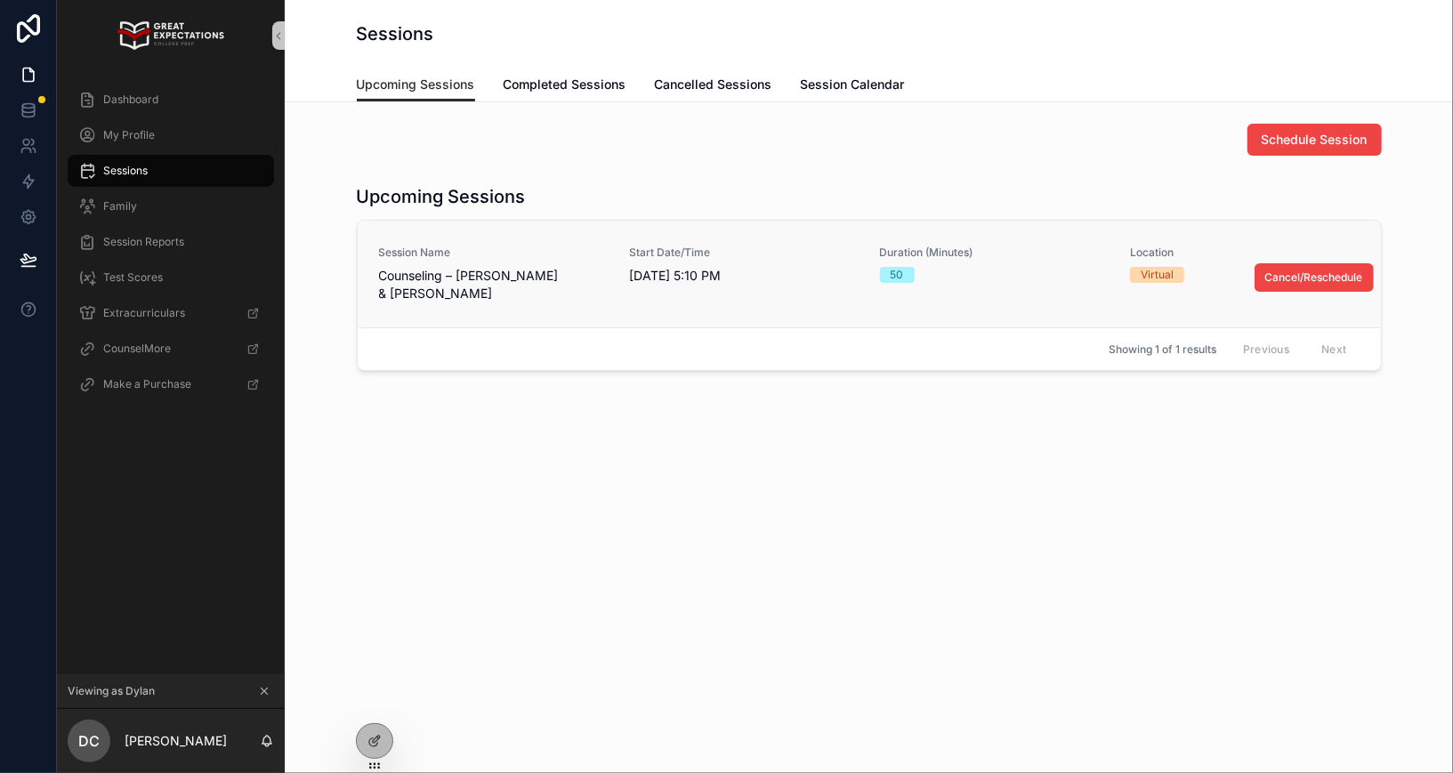
drag, startPoint x: 608, startPoint y: 245, endPoint x: 741, endPoint y: 304, distance: 146.2
click at [741, 304] on div "Session Name Counseling – Taylor Bauer & Dylan Carlis Start Date/Time 10/1/2025…" at bounding box center [869, 274] width 1023 height 107
drag, startPoint x: 673, startPoint y: 312, endPoint x: 626, endPoint y: 251, distance: 76.9
click at [626, 251] on div "Session Name Counseling – Taylor Bauer & Dylan Carlis Start Date/Time 10/1/2025…" at bounding box center [869, 274] width 1023 height 107
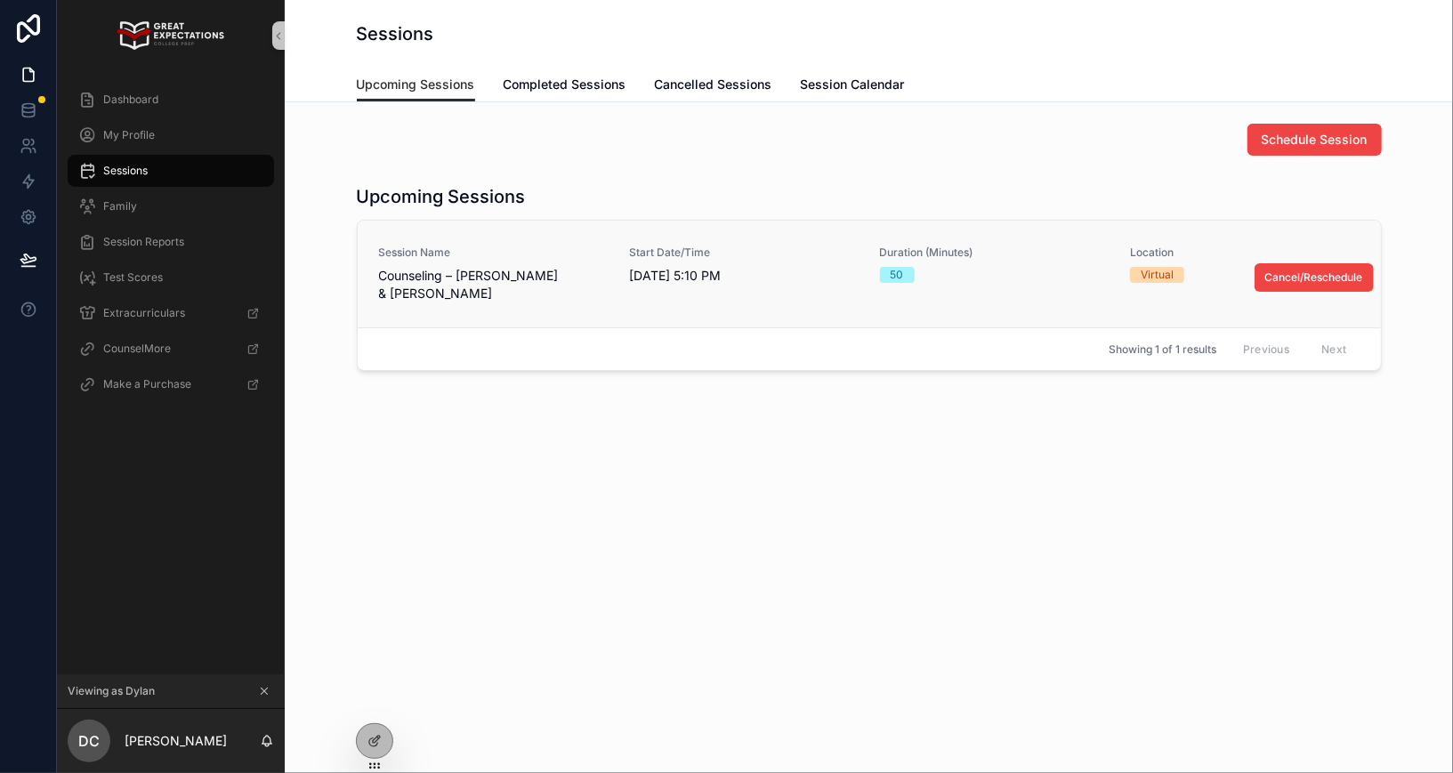
click at [624, 246] on div "Session Name Counseling – Taylor Bauer & Dylan Carlis Start Date/Time 10/1/2025…" at bounding box center [869, 274] width 981 height 57
drag, startPoint x: 624, startPoint y: 246, endPoint x: 749, endPoint y: 291, distance: 133.1
click at [749, 291] on div "Session Name Counseling – Taylor Bauer & Dylan Carlis Start Date/Time 10/1/2025…" at bounding box center [869, 274] width 981 height 57
click at [749, 291] on div "Start Date/Time 10/1/2025 5:10 PM" at bounding box center [744, 274] width 230 height 57
drag, startPoint x: 749, startPoint y: 291, endPoint x: 615, endPoint y: 258, distance: 138.3
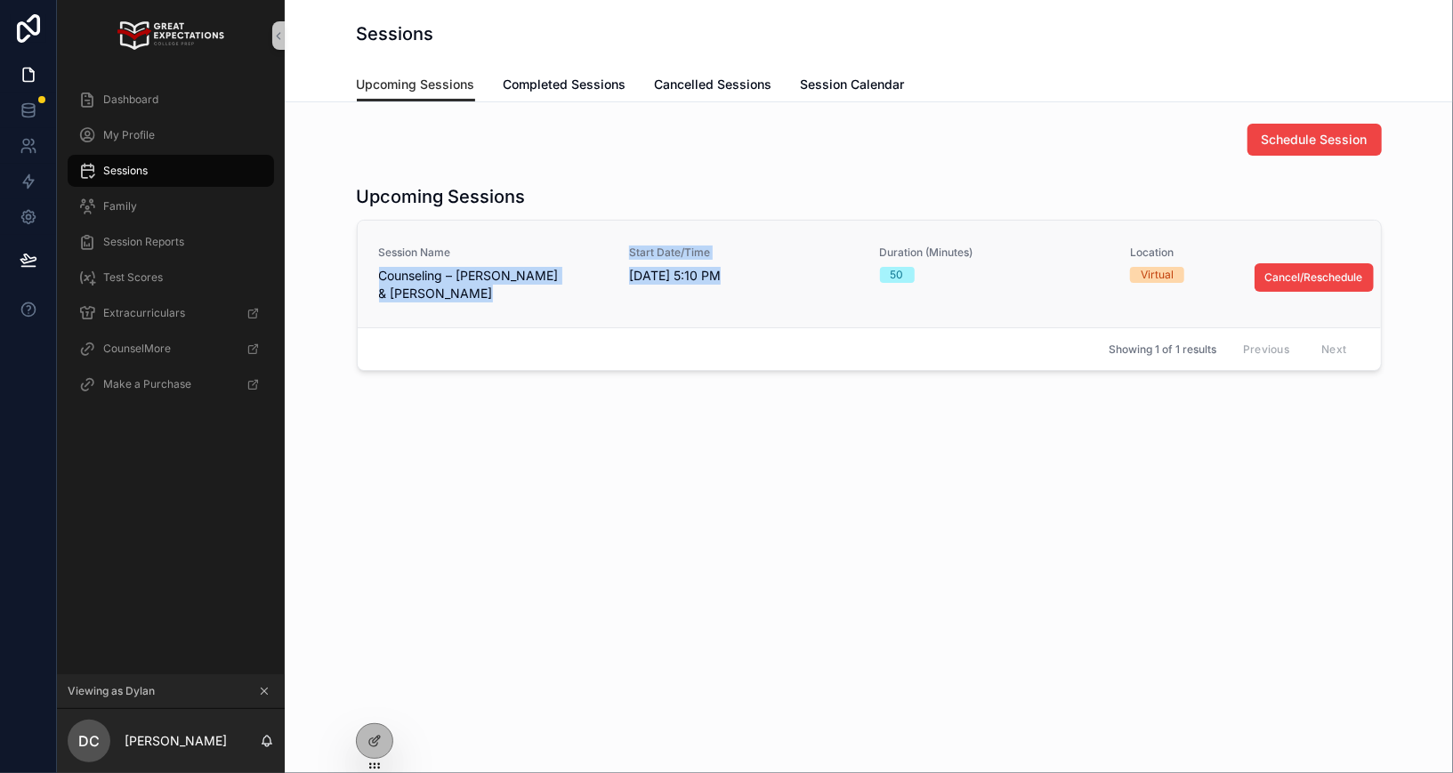
click at [615, 258] on div "Session Name Counseling – Taylor Bauer & Dylan Carlis Start Date/Time 10/1/2025…" at bounding box center [869, 274] width 981 height 57
click at [616, 254] on div "Session Name Counseling – Taylor Bauer & Dylan Carlis Start Date/Time 10/1/2025…" at bounding box center [869, 274] width 981 height 57
drag, startPoint x: 616, startPoint y: 254, endPoint x: 731, endPoint y: 302, distance: 125.3
click at [731, 303] on div "Session Name Counseling – Taylor Bauer & Dylan Carlis Start Date/Time 10/1/2025…" at bounding box center [869, 274] width 1023 height 107
click at [731, 302] on div "Session Name Counseling – Taylor Bauer & Dylan Carlis Start Date/Time 10/1/2025…" at bounding box center [869, 274] width 1023 height 107
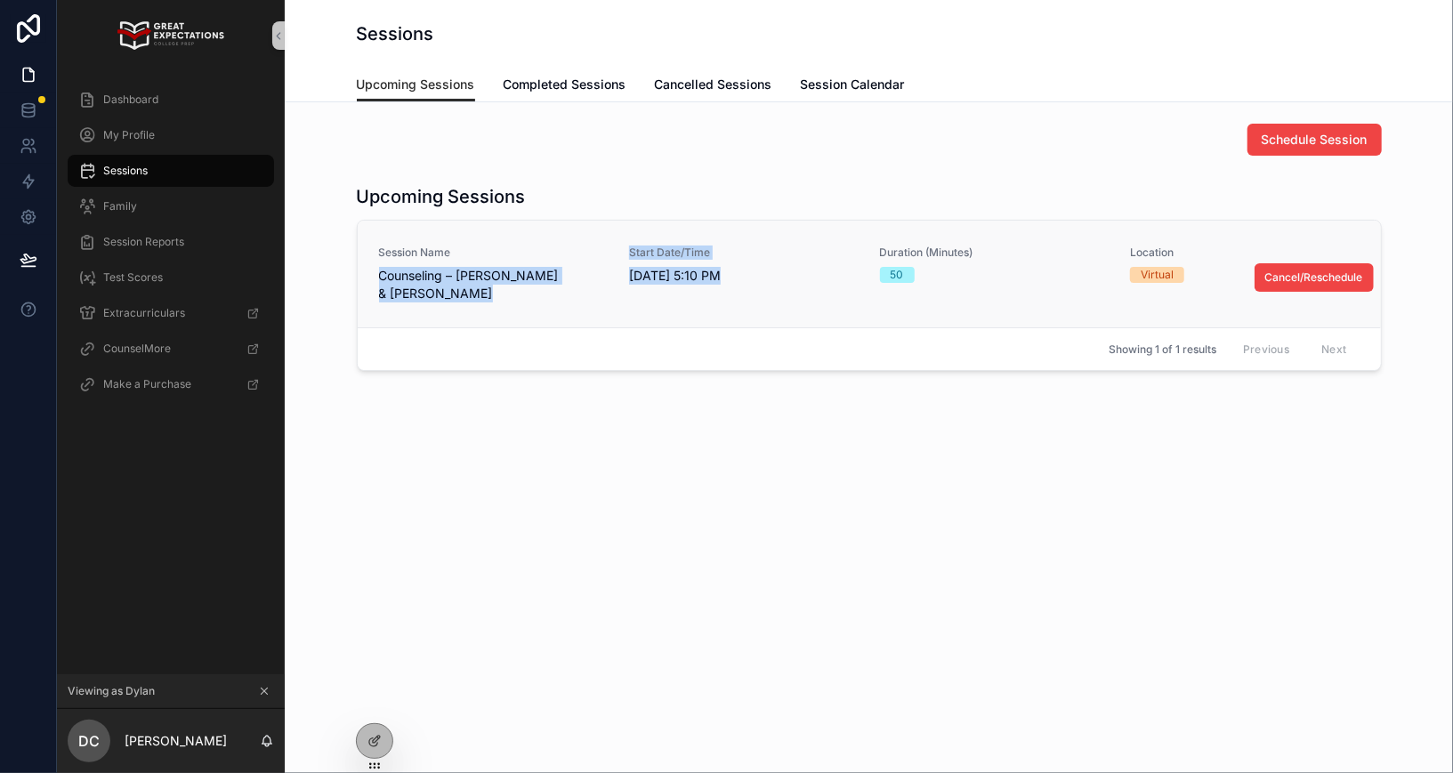
drag, startPoint x: 731, startPoint y: 309, endPoint x: 632, endPoint y: 254, distance: 113.5
click at [632, 254] on div "Session Name Counseling – Taylor Bauer & Dylan Carlis Start Date/Time 10/1/2025…" at bounding box center [869, 274] width 1023 height 107
click at [622, 251] on div "Session Name Counseling – Taylor Bauer & Dylan Carlis Start Date/Time 10/1/2025…" at bounding box center [869, 274] width 981 height 57
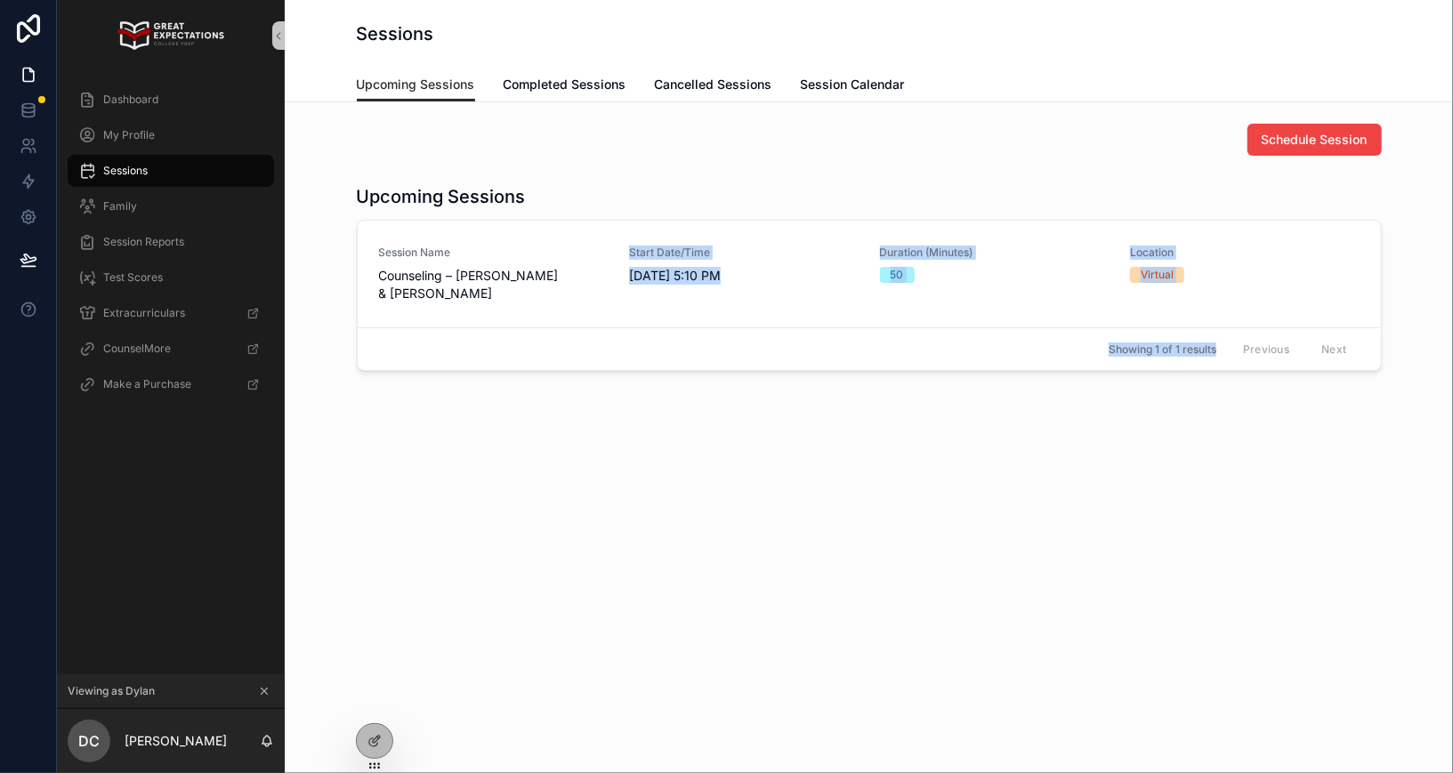
drag, startPoint x: 622, startPoint y: 252, endPoint x: 784, endPoint y: 358, distance: 193.5
click at [785, 359] on div "Session Name Counseling – Taylor Bauer & Dylan Carlis Start Date/Time 10/1/2025…" at bounding box center [869, 295] width 1023 height 149
click at [605, 360] on div "Showing 1 of 1 results Previous Next" at bounding box center [869, 348] width 1023 height 43
drag, startPoint x: 674, startPoint y: 299, endPoint x: 603, endPoint y: 230, distance: 98.8
click at [603, 230] on div "Session Name Counseling – Taylor Bauer & Dylan Carlis Start Date/Time 10/1/2025…" at bounding box center [869, 274] width 1023 height 107
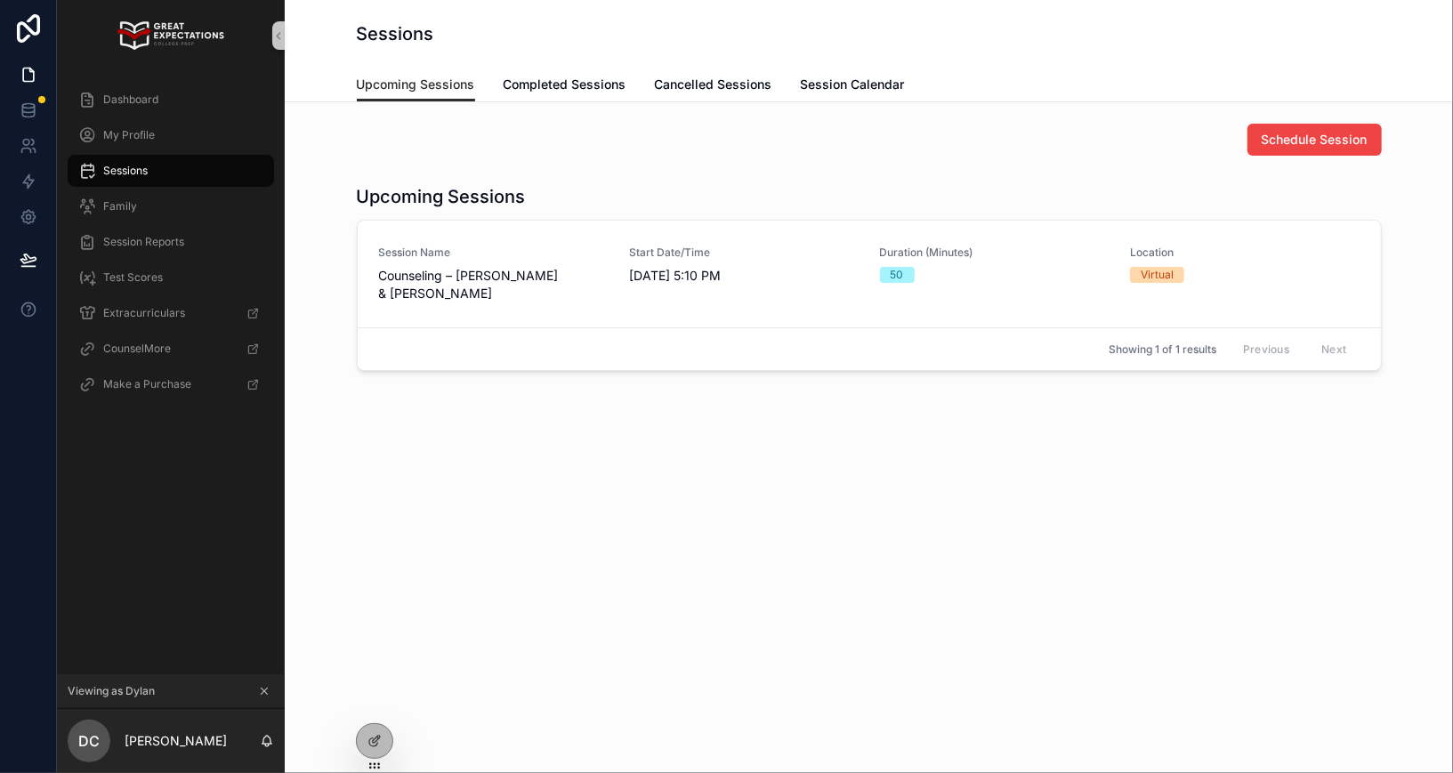
click at [603, 187] on div "Upcoming Sessions" at bounding box center [869, 196] width 1025 height 25
click at [473, 216] on div "Upcoming Sessions Session Name Counseling – Taylor Bauer & Dylan Carlis Start D…" at bounding box center [869, 277] width 1025 height 187
click at [473, 198] on h1 "Upcoming Sessions" at bounding box center [441, 196] width 169 height 25
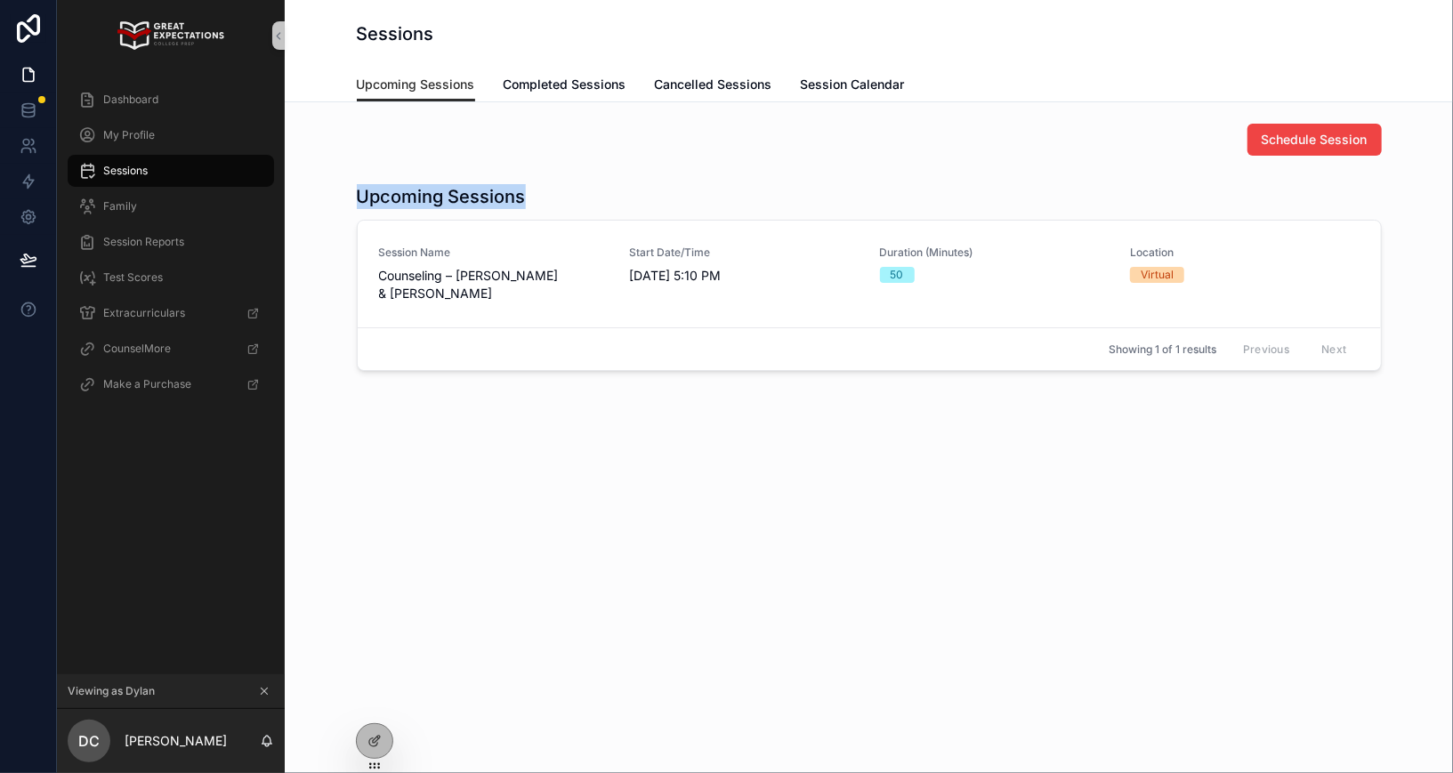
click at [491, 196] on h1 "Upcoming Sessions" at bounding box center [441, 196] width 169 height 25
click at [491, 197] on h1 "Upcoming Sessions" at bounding box center [441, 196] width 169 height 25
click at [498, 197] on h1 "Upcoming Sessions" at bounding box center [441, 196] width 169 height 25
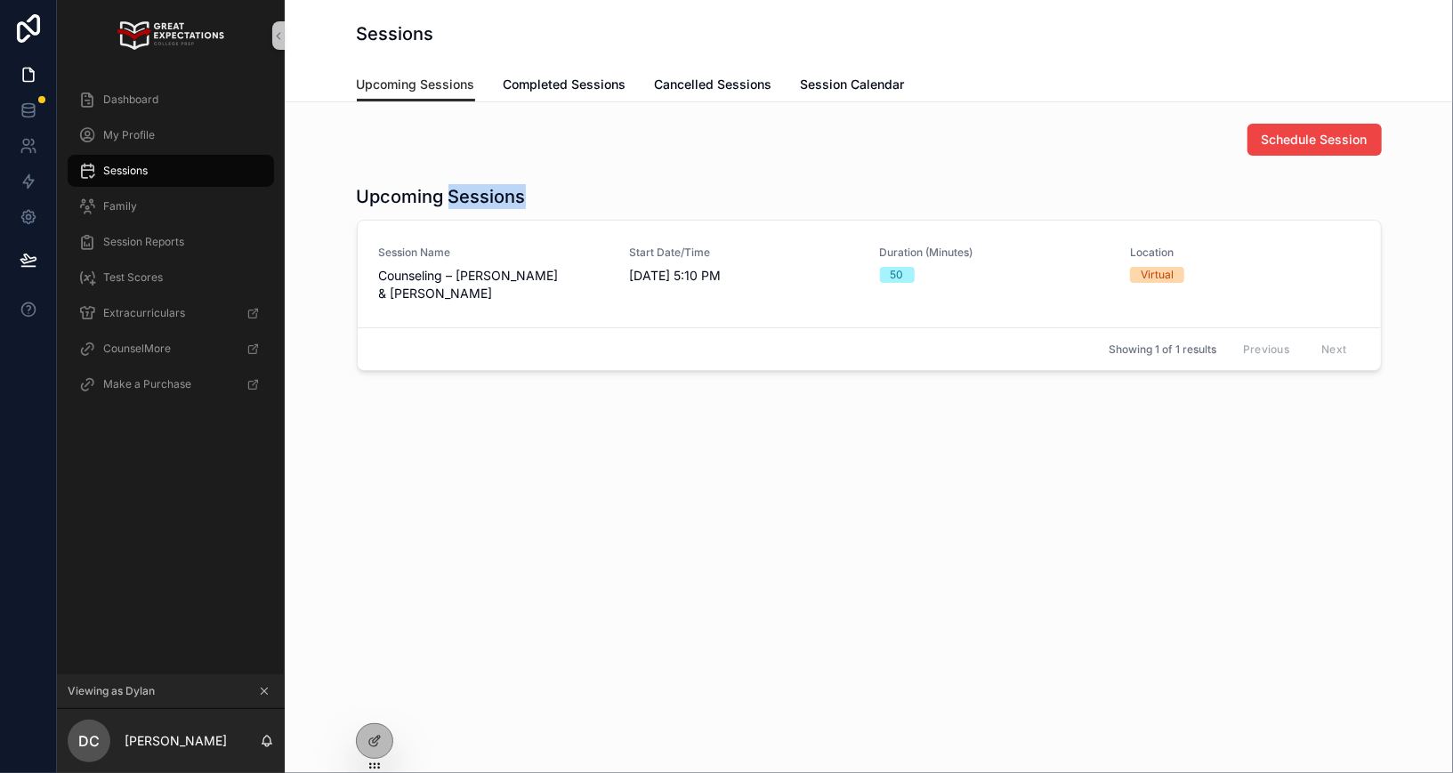
click at [498, 197] on h1 "Upcoming Sessions" at bounding box center [441, 196] width 169 height 25
click at [522, 195] on h1 "Upcoming Sessions" at bounding box center [441, 196] width 169 height 25
click at [535, 195] on div "Upcoming Sessions" at bounding box center [869, 196] width 1025 height 25
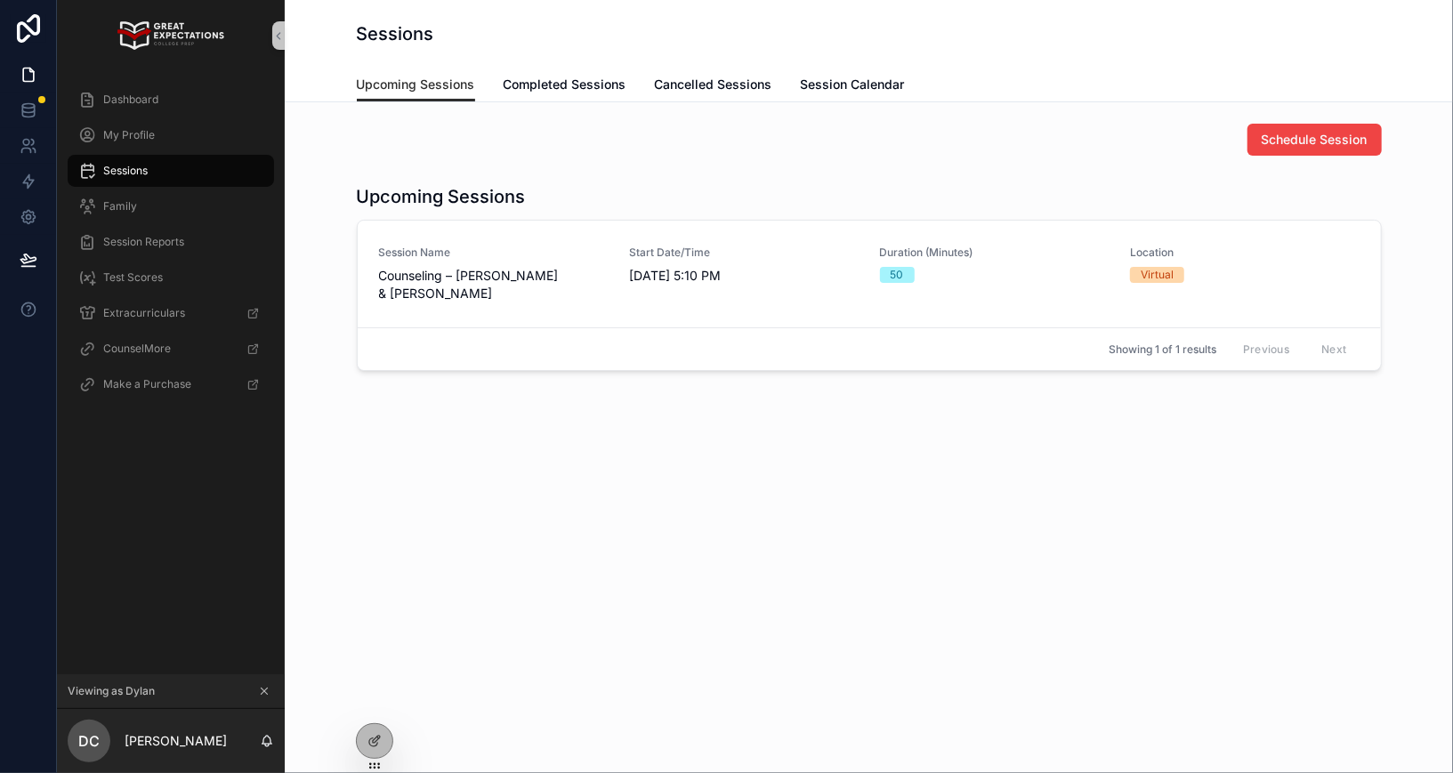
click at [497, 195] on h1 "Upcoming Sessions" at bounding box center [441, 196] width 169 height 25
click at [489, 206] on h1 "Upcoming Sessions" at bounding box center [441, 196] width 169 height 25
click at [489, 205] on h1 "Upcoming Sessions" at bounding box center [441, 196] width 169 height 25
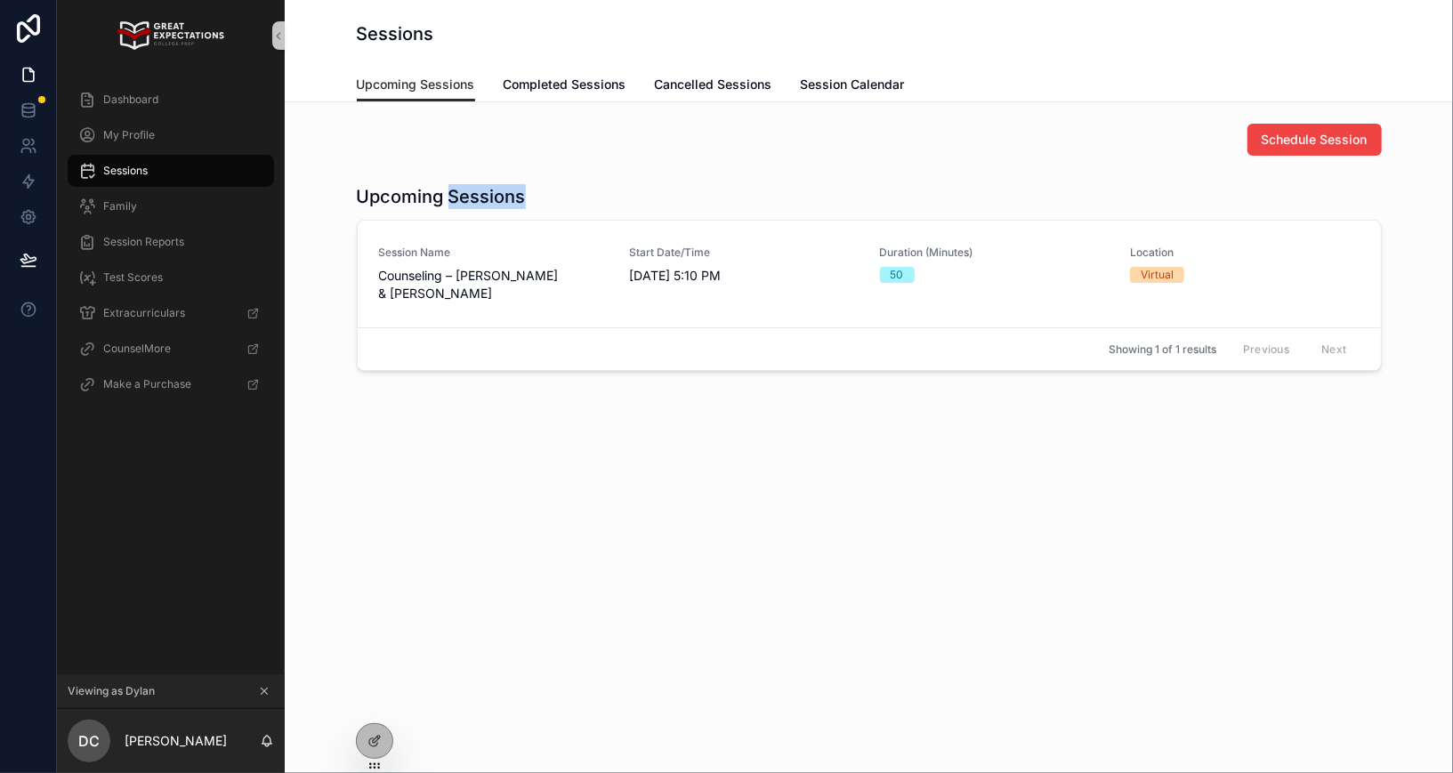
click at [489, 205] on h1 "Upcoming Sessions" at bounding box center [441, 196] width 169 height 25
click at [467, 192] on h1 "Upcoming Sessions" at bounding box center [441, 196] width 169 height 25
click at [464, 195] on h1 "Upcoming Sessions" at bounding box center [441, 196] width 169 height 25
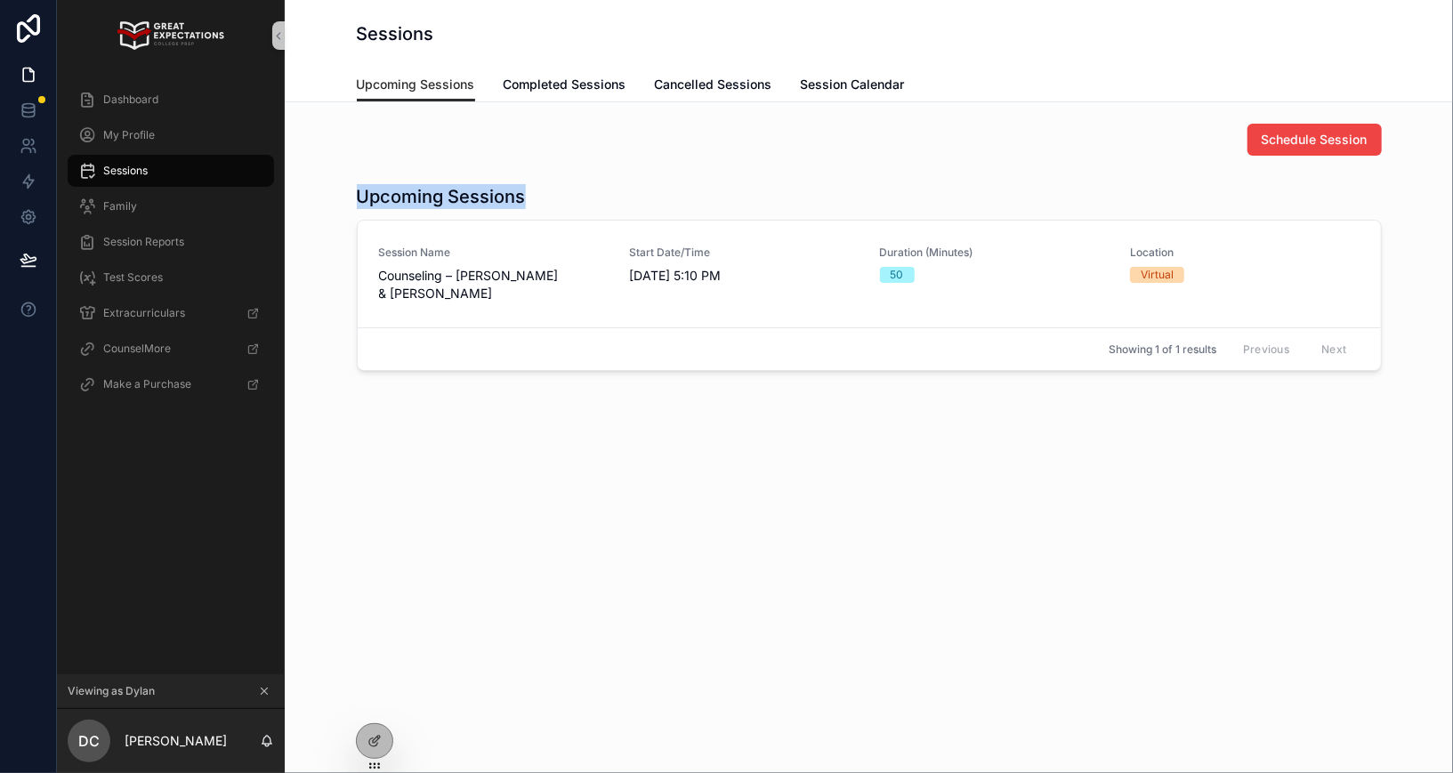
click at [464, 195] on h1 "Upcoming Sessions" at bounding box center [441, 196] width 169 height 25
click at [440, 195] on h1 "Upcoming Sessions" at bounding box center [441, 196] width 169 height 25
click at [445, 196] on h1 "Upcoming Sessions" at bounding box center [441, 196] width 169 height 25
click at [399, 196] on h1 "Upcoming Sessions" at bounding box center [441, 196] width 169 height 25
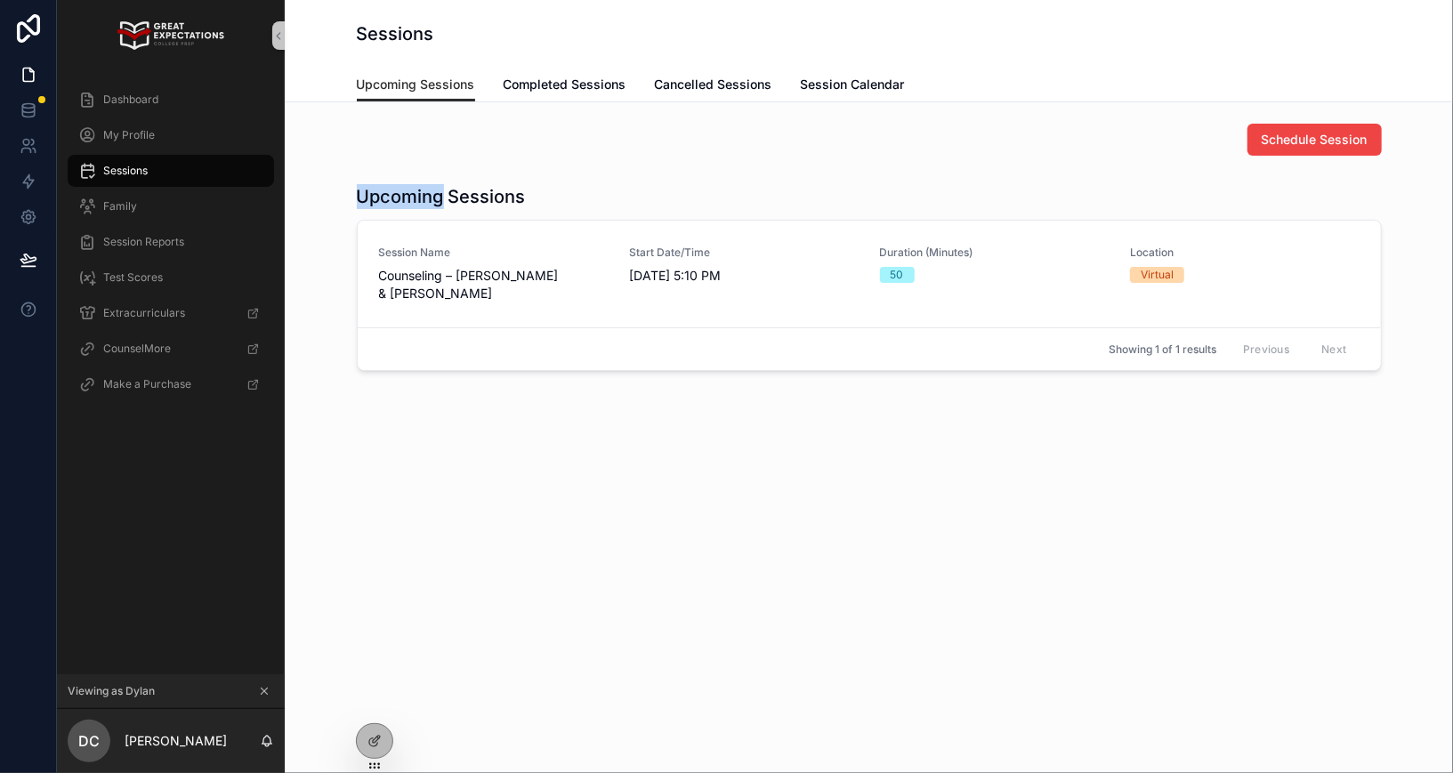
click at [399, 196] on h1 "Upcoming Sessions" at bounding box center [441, 196] width 169 height 25
click at [429, 196] on h1 "Upcoming Sessions" at bounding box center [441, 196] width 169 height 25
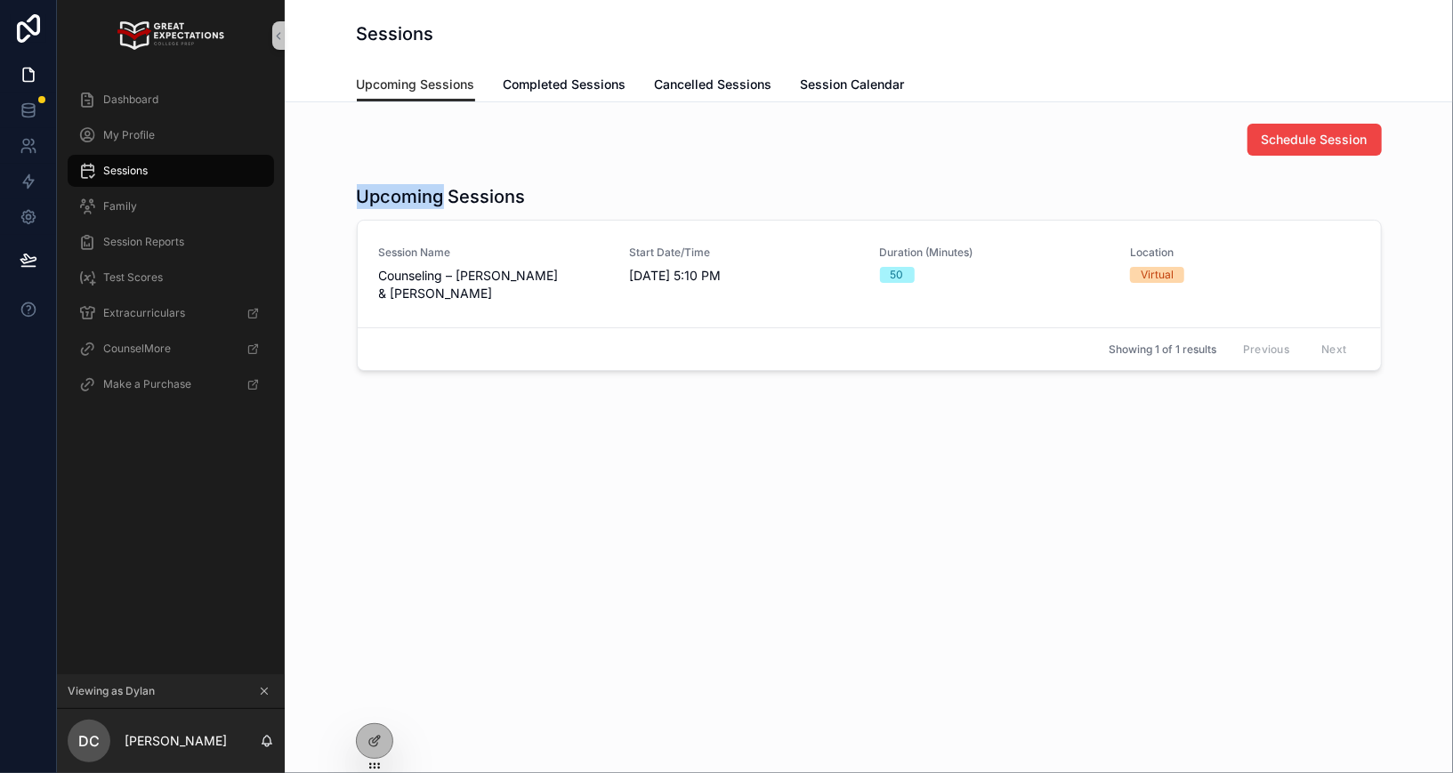
click at [429, 196] on h1 "Upcoming Sessions" at bounding box center [441, 196] width 169 height 25
click at [454, 195] on h1 "Upcoming Sessions" at bounding box center [441, 196] width 169 height 25
click at [437, 198] on h1 "Upcoming Sessions" at bounding box center [441, 196] width 169 height 25
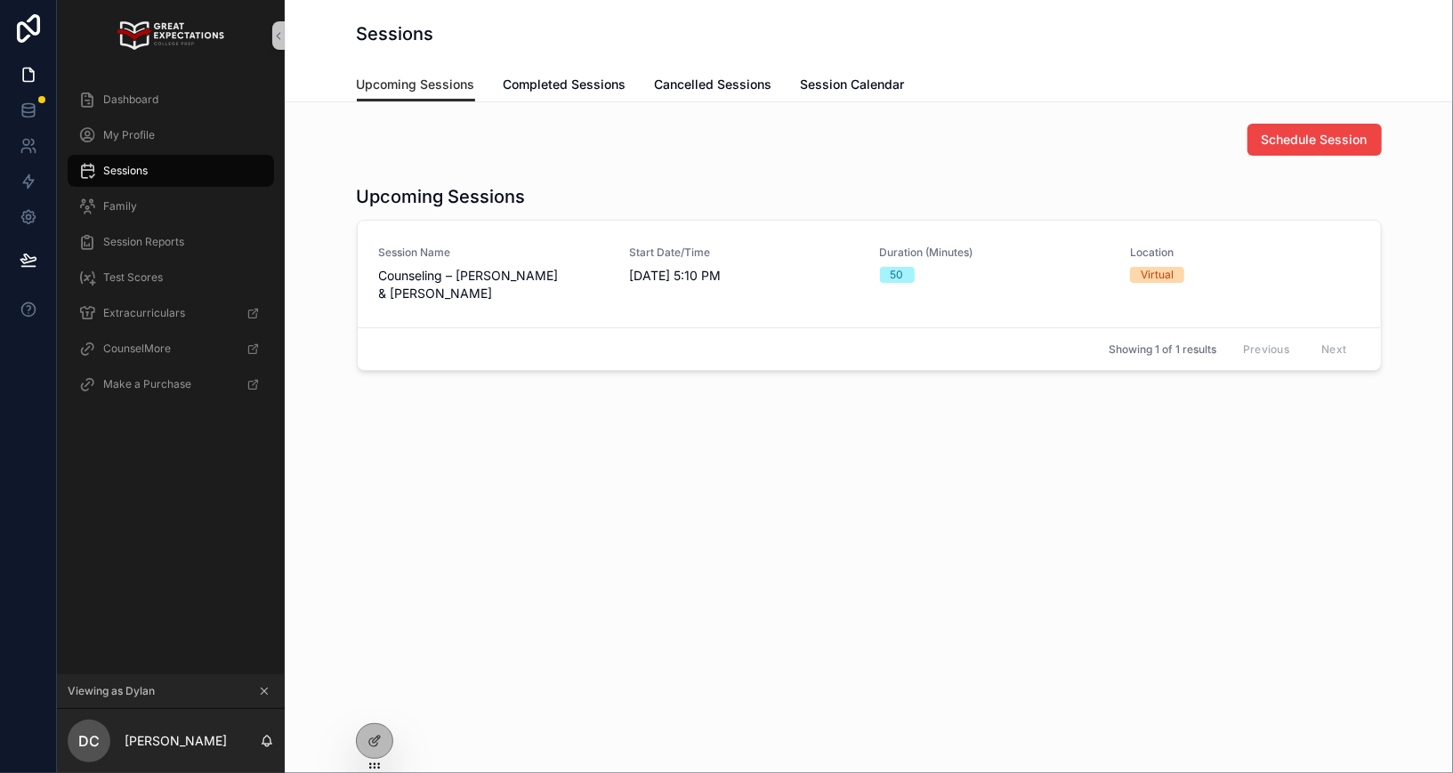
click at [432, 196] on h1 "Upcoming Sessions" at bounding box center [441, 196] width 169 height 25
click at [440, 196] on h1 "Upcoming Sessions" at bounding box center [441, 196] width 169 height 25
click at [450, 209] on div "Upcoming Sessions Session Name Counseling – Taylor Bauer & Dylan Carlis Start D…" at bounding box center [869, 277] width 1025 height 187
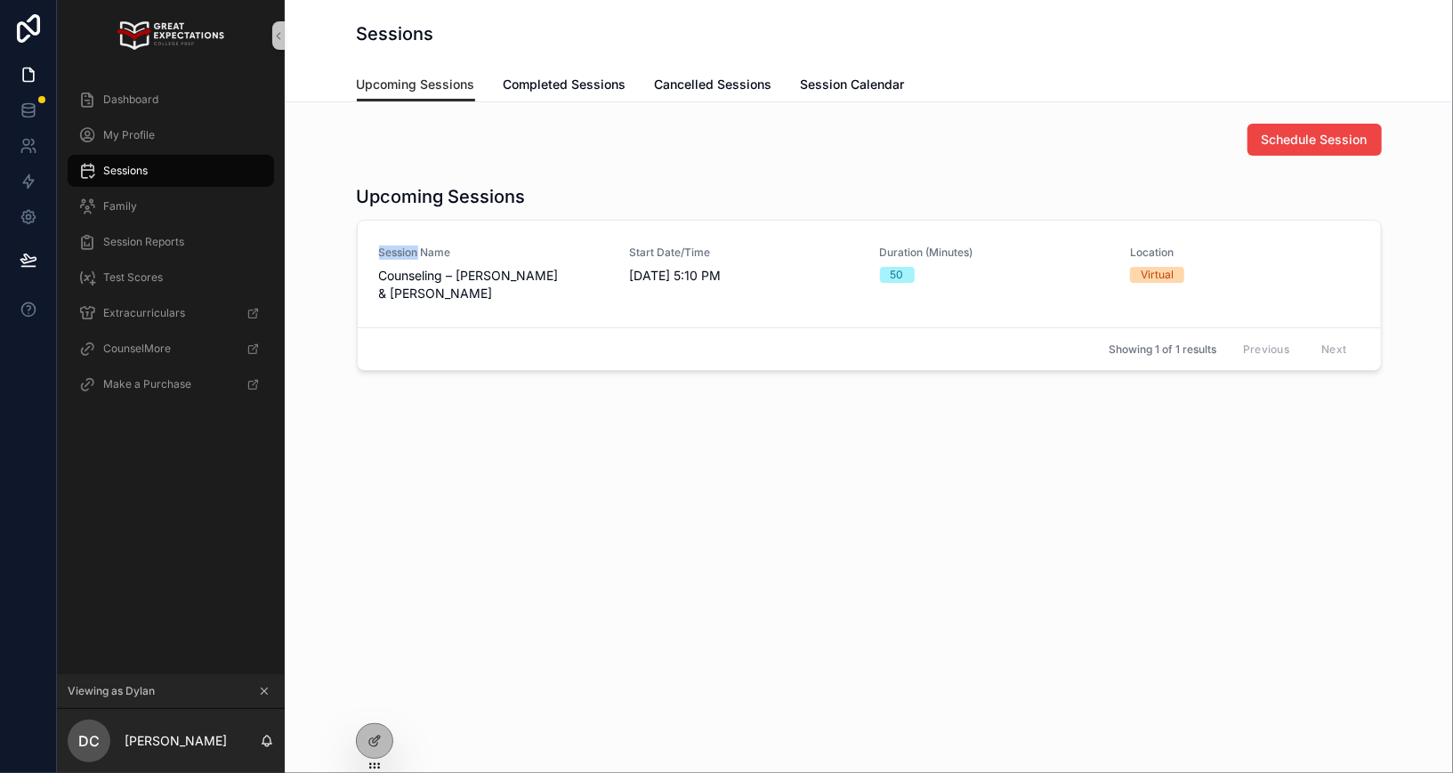
click at [450, 209] on div "Upcoming Sessions Session Name Counseling – Taylor Bauer & Dylan Carlis Start D…" at bounding box center [869, 277] width 1025 height 187
click at [450, 200] on h1 "Upcoming Sessions" at bounding box center [441, 196] width 169 height 25
click at [462, 199] on h1 "Upcoming Sessions" at bounding box center [441, 196] width 169 height 25
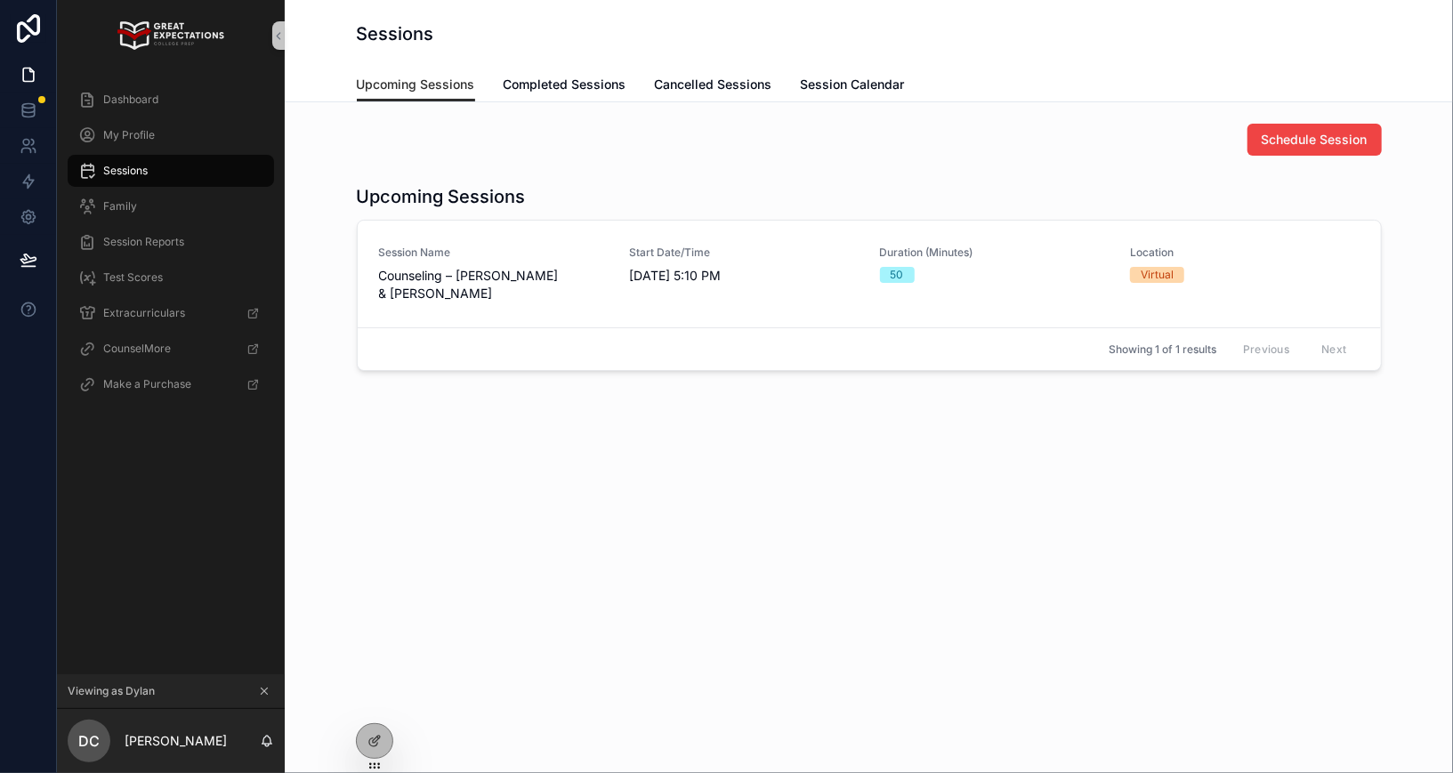
click at [462, 199] on h1 "Upcoming Sessions" at bounding box center [441, 196] width 169 height 25
click at [439, 199] on h1 "Upcoming Sessions" at bounding box center [441, 196] width 169 height 25
click at [440, 199] on h1 "Upcoming Sessions" at bounding box center [441, 196] width 169 height 25
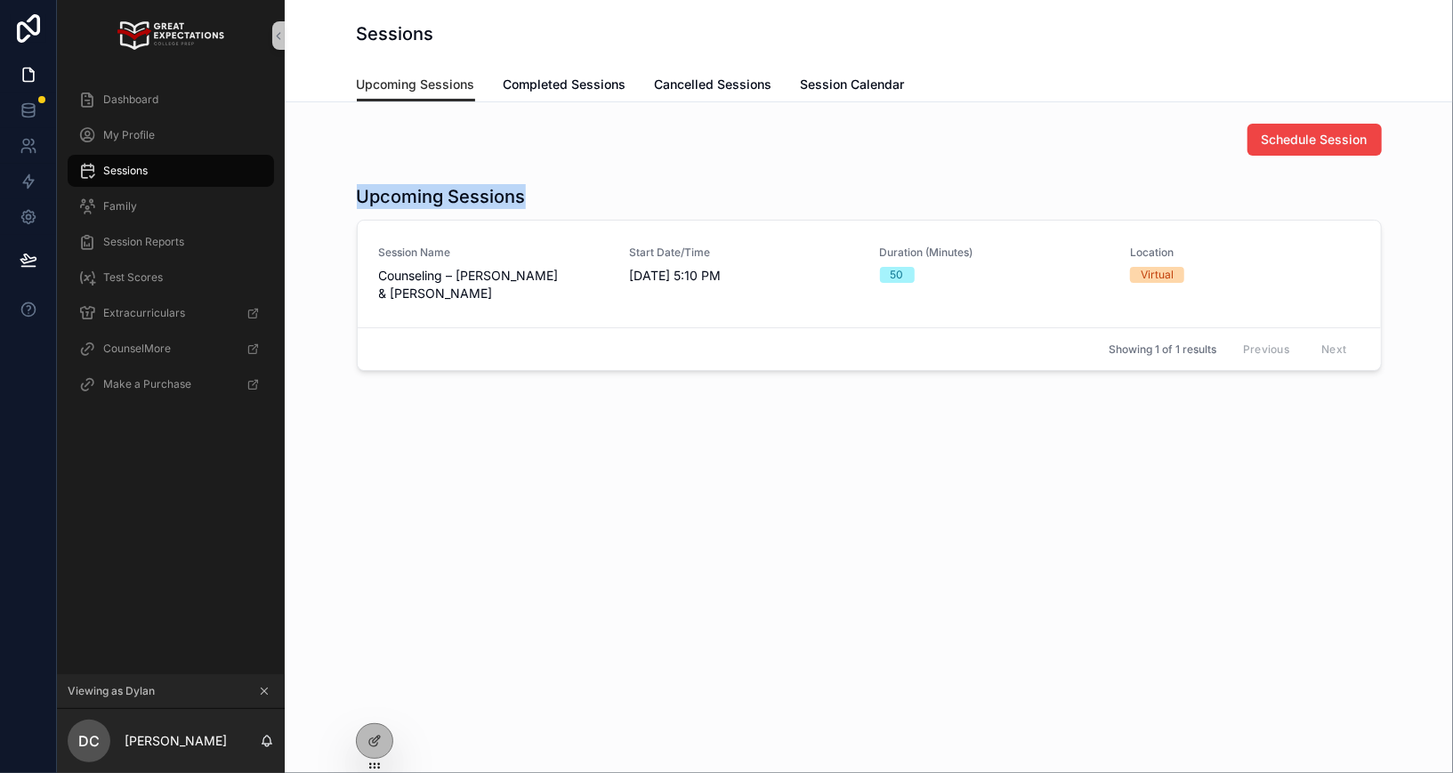
click at [440, 199] on h1 "Upcoming Sessions" at bounding box center [441, 196] width 169 height 25
click at [442, 199] on h1 "Upcoming Sessions" at bounding box center [441, 196] width 169 height 25
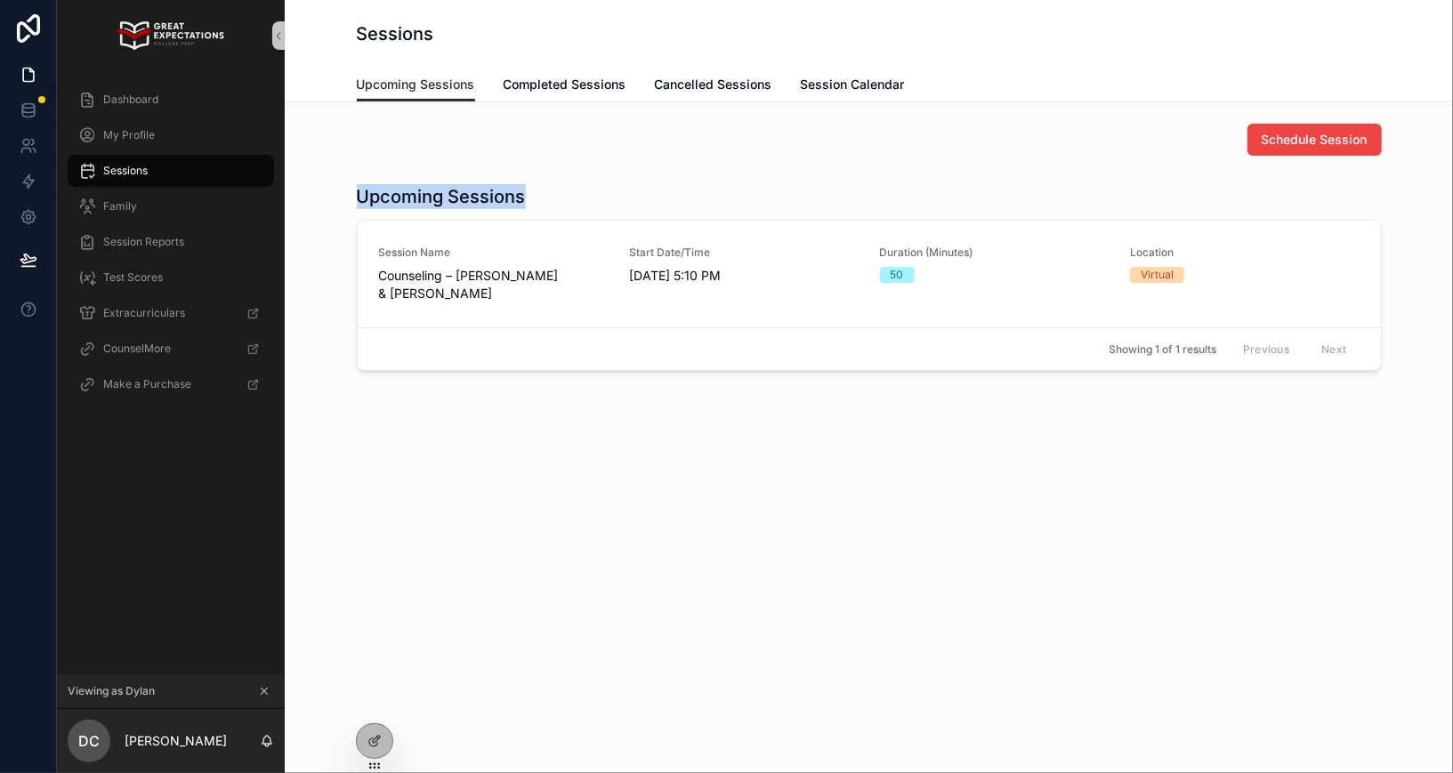
click at [461, 199] on h1 "Upcoming Sessions" at bounding box center [441, 196] width 169 height 25
click at [448, 199] on h1 "Upcoming Sessions" at bounding box center [441, 196] width 169 height 25
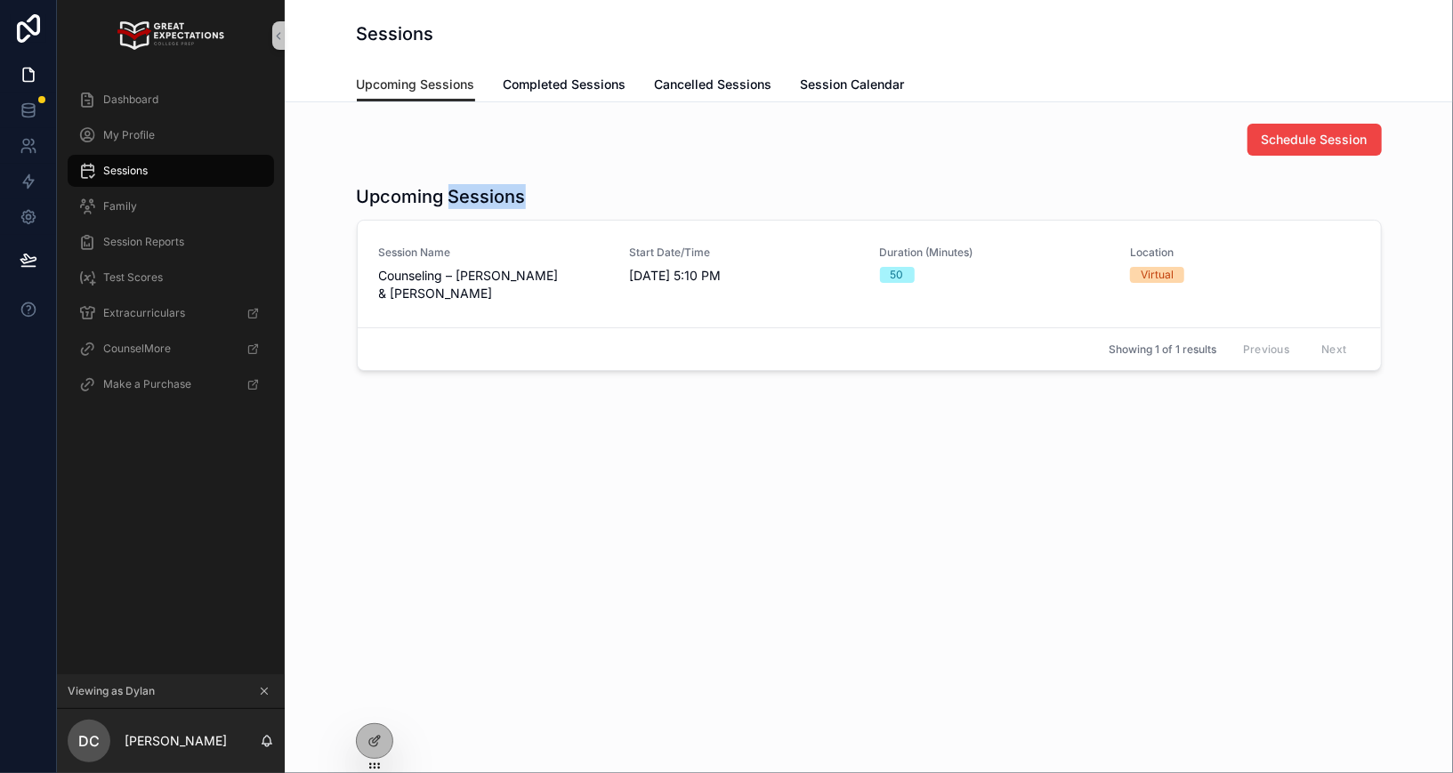
click at [448, 199] on h1 "Upcoming Sessions" at bounding box center [441, 196] width 169 height 25
click at [440, 199] on h1 "Upcoming Sessions" at bounding box center [441, 196] width 169 height 25
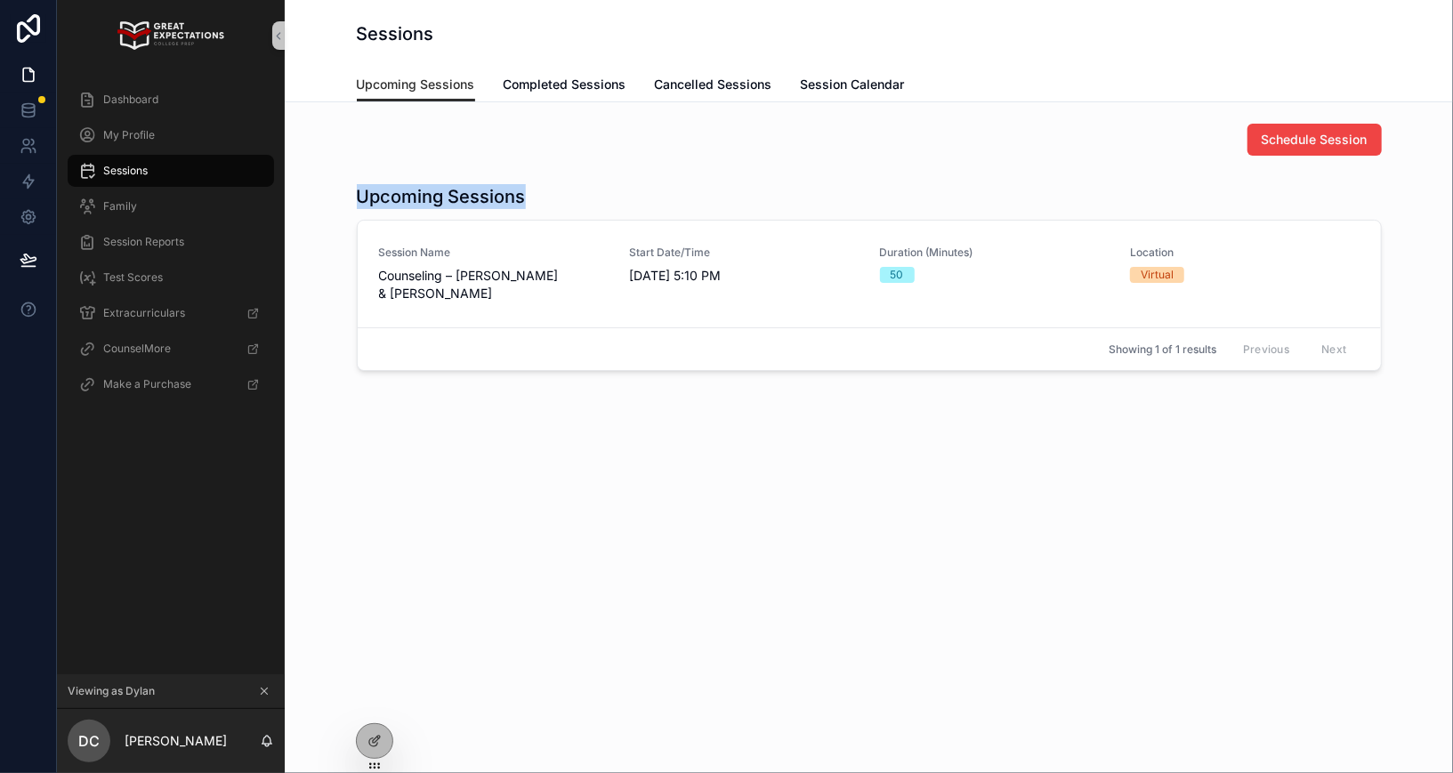
click at [440, 199] on h1 "Upcoming Sessions" at bounding box center [441, 196] width 169 height 25
click at [446, 199] on h1 "Upcoming Sessions" at bounding box center [441, 196] width 169 height 25
click at [427, 197] on h1 "Upcoming Sessions" at bounding box center [441, 196] width 169 height 25
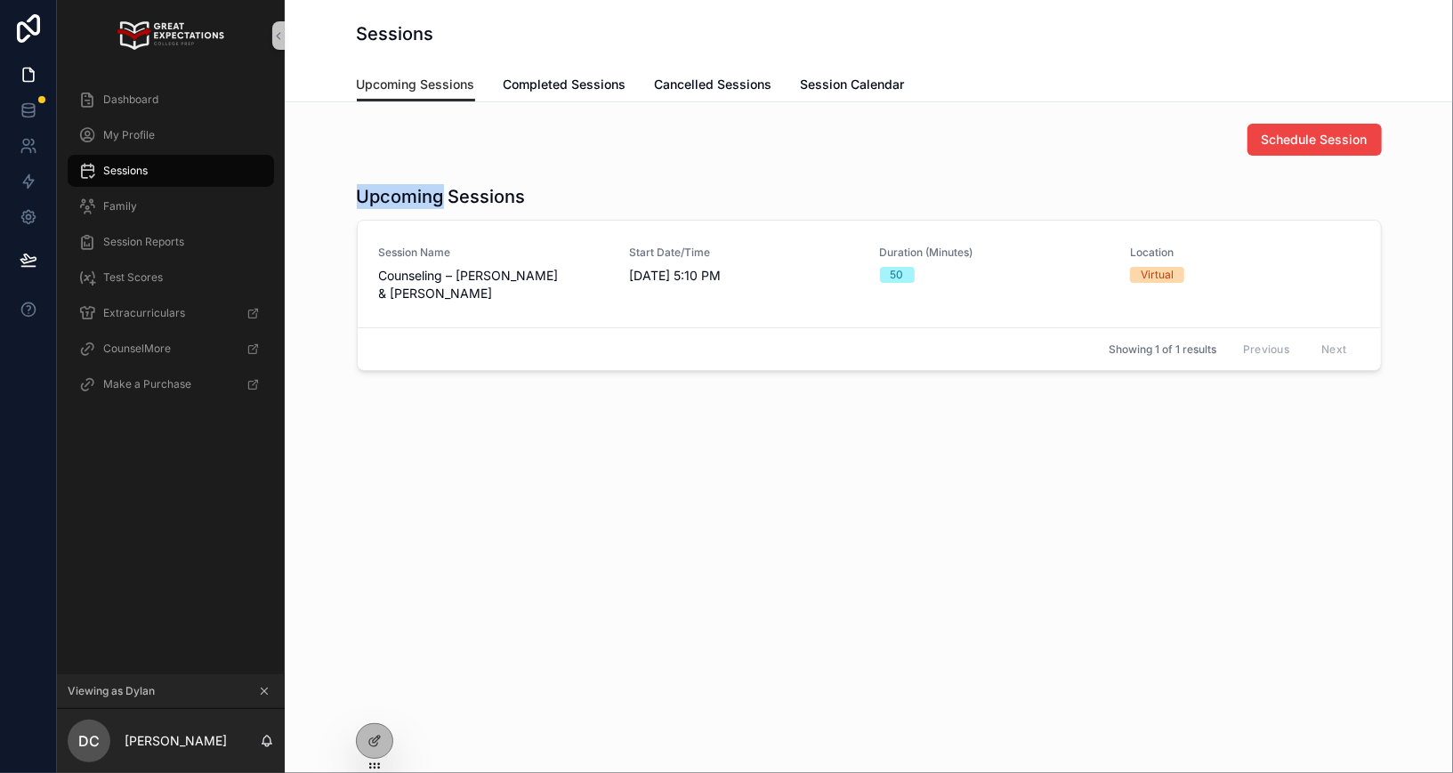
click at [441, 197] on h1 "Upcoming Sessions" at bounding box center [441, 196] width 169 height 25
click at [397, 190] on h1 "Upcoming Sessions" at bounding box center [441, 196] width 169 height 25
click at [407, 190] on h1 "Upcoming Sessions" at bounding box center [441, 196] width 169 height 25
click at [412, 190] on h1 "Upcoming Sessions" at bounding box center [441, 196] width 169 height 25
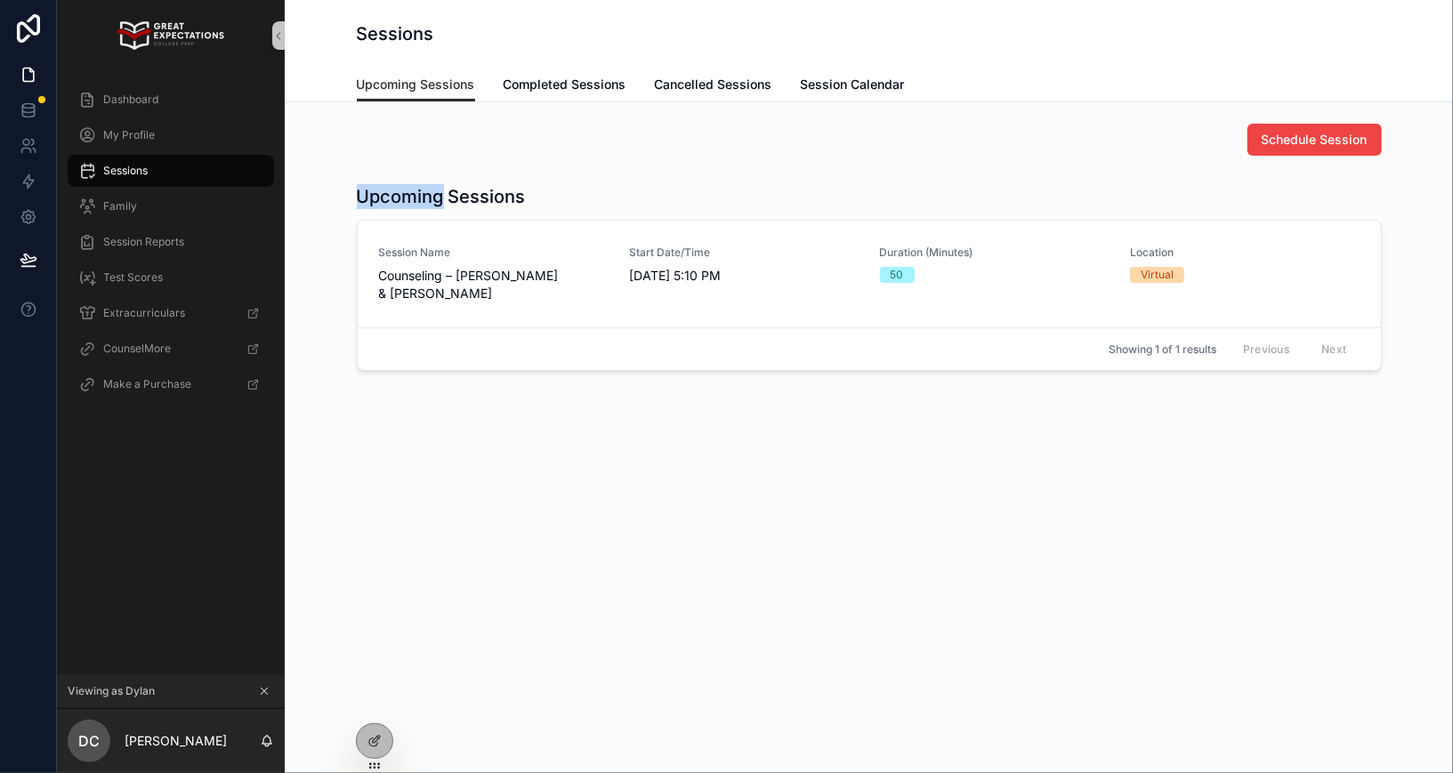
click at [412, 190] on h1 "Upcoming Sessions" at bounding box center [441, 196] width 169 height 25
click at [405, 190] on h1 "Upcoming Sessions" at bounding box center [441, 196] width 169 height 25
click at [385, 195] on h1 "Upcoming Sessions" at bounding box center [441, 196] width 169 height 25
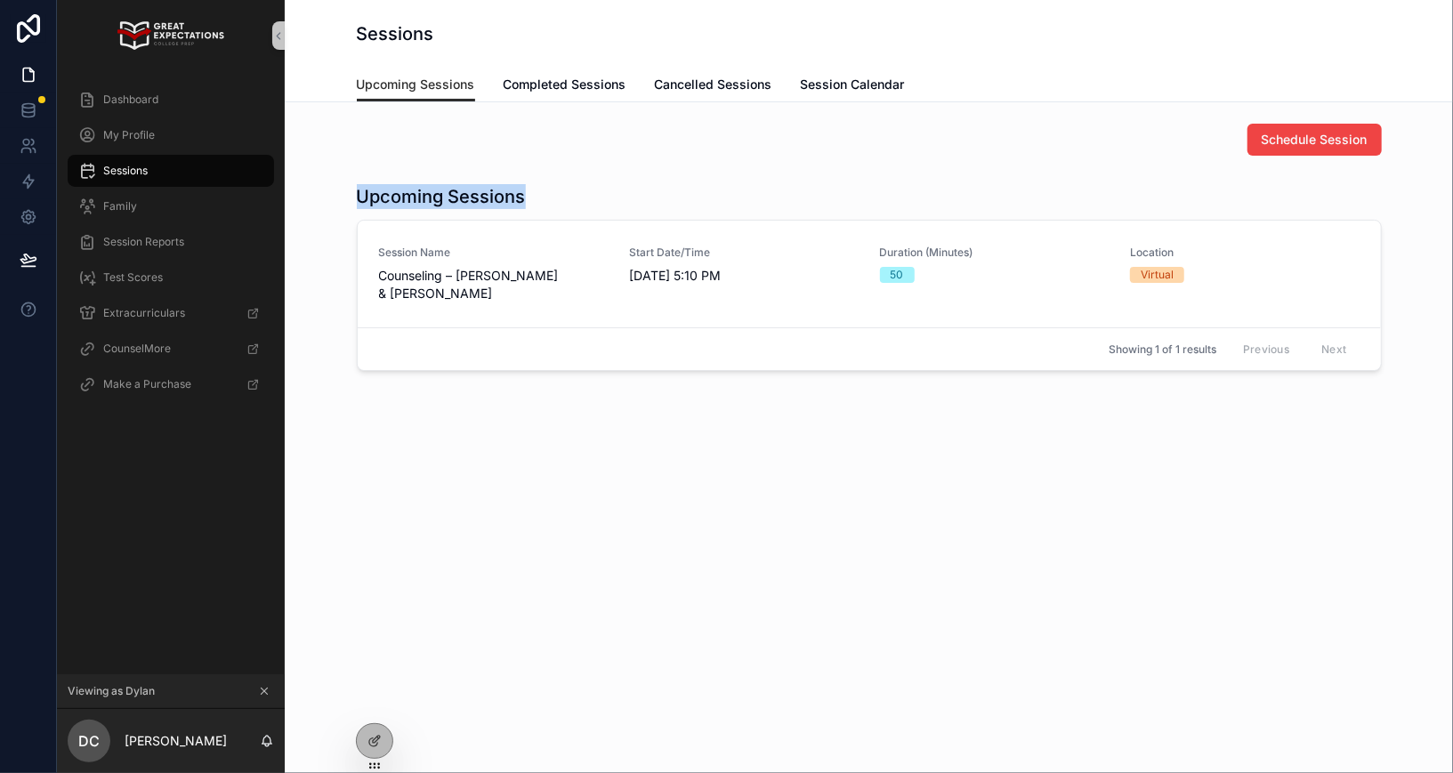
click at [385, 195] on h1 "Upcoming Sessions" at bounding box center [441, 196] width 169 height 25
click at [401, 196] on h1 "Upcoming Sessions" at bounding box center [441, 196] width 169 height 25
click at [399, 195] on h1 "Upcoming Sessions" at bounding box center [441, 196] width 169 height 25
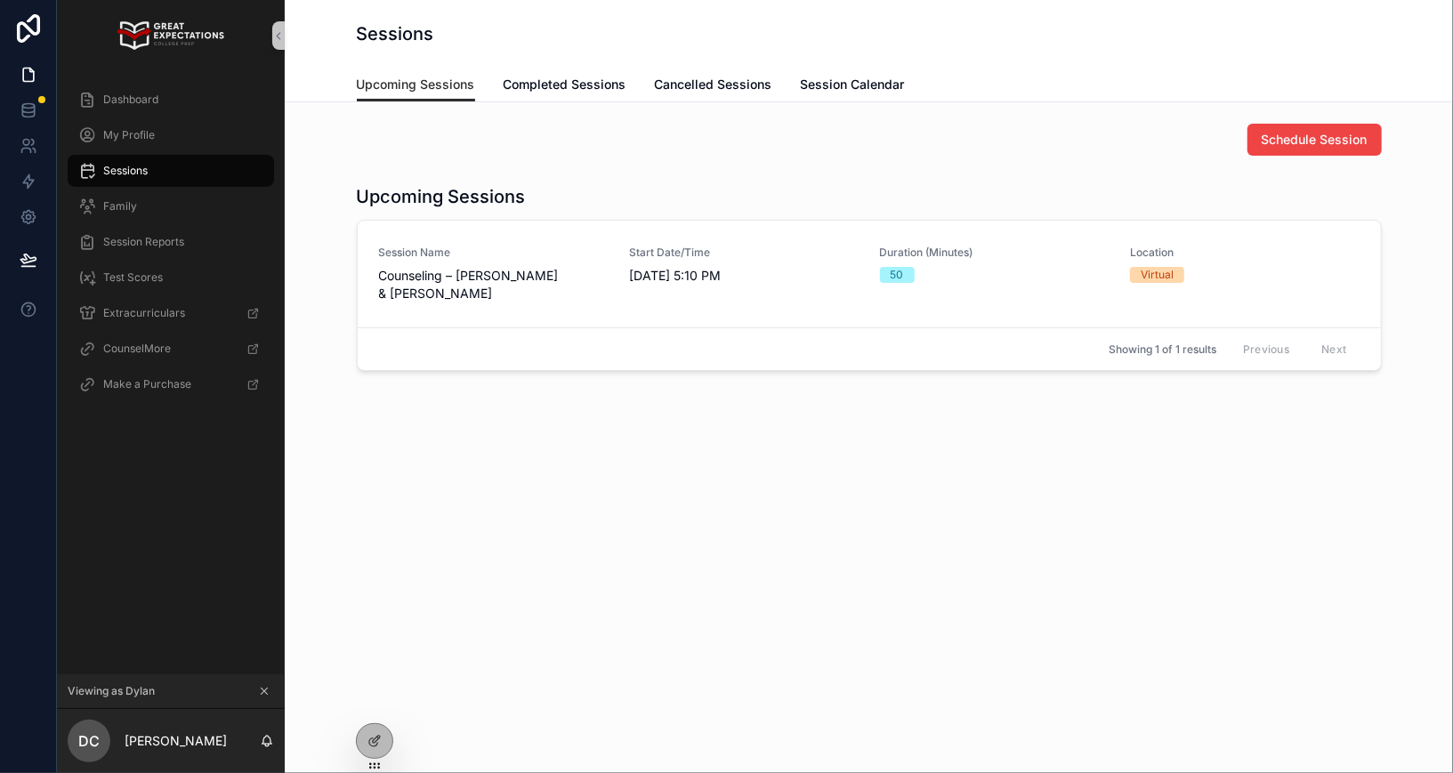
click at [375, 196] on h1 "Upcoming Sessions" at bounding box center [441, 196] width 169 height 25
click at [391, 196] on h1 "Upcoming Sessions" at bounding box center [441, 196] width 169 height 25
click at [335, 178] on div "Upcoming Sessions Session Name Counseling – Taylor Bauer & Dylan Carlis Start D…" at bounding box center [869, 277] width 1140 height 201
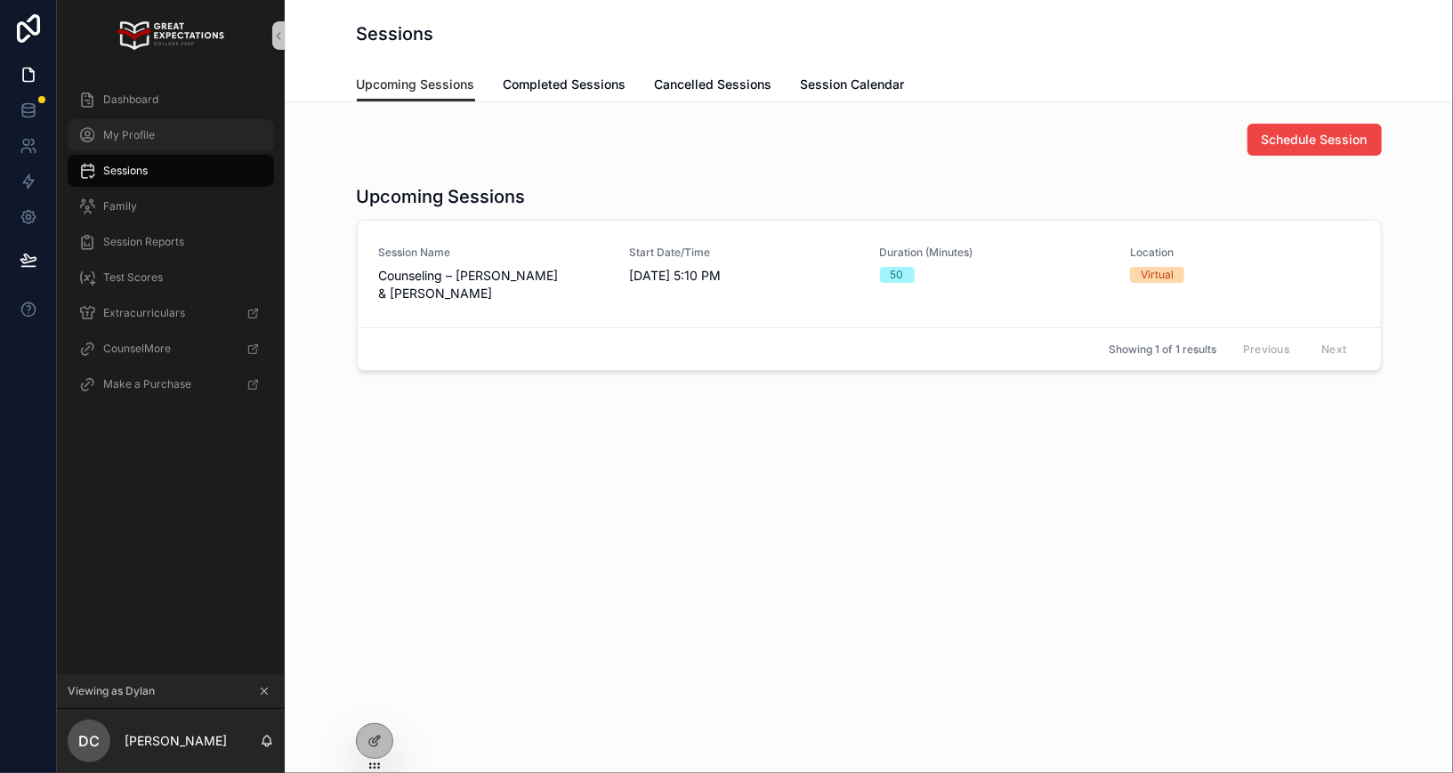
click at [145, 137] on span "My Profile" at bounding box center [129, 135] width 52 height 14
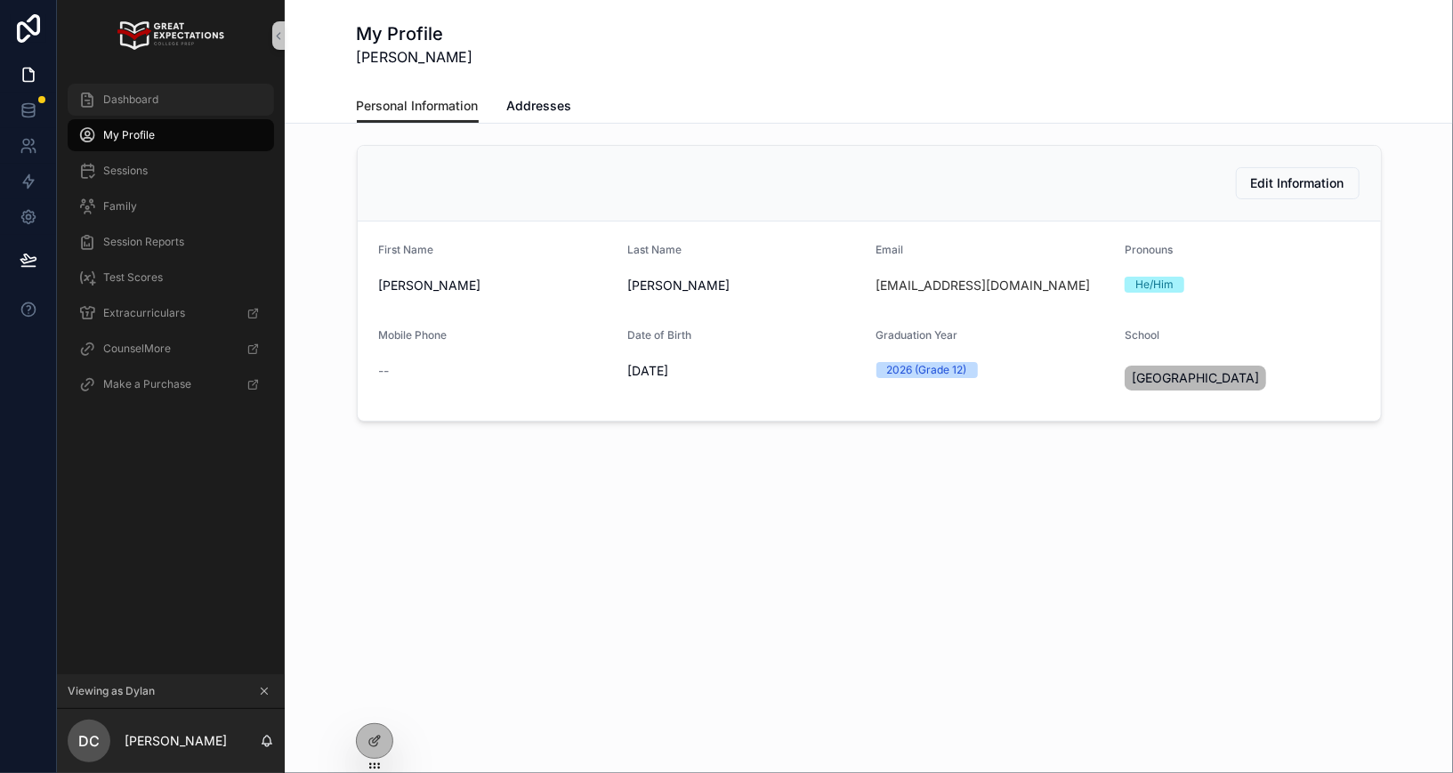
click at [135, 96] on span "Dashboard" at bounding box center [130, 100] width 55 height 14
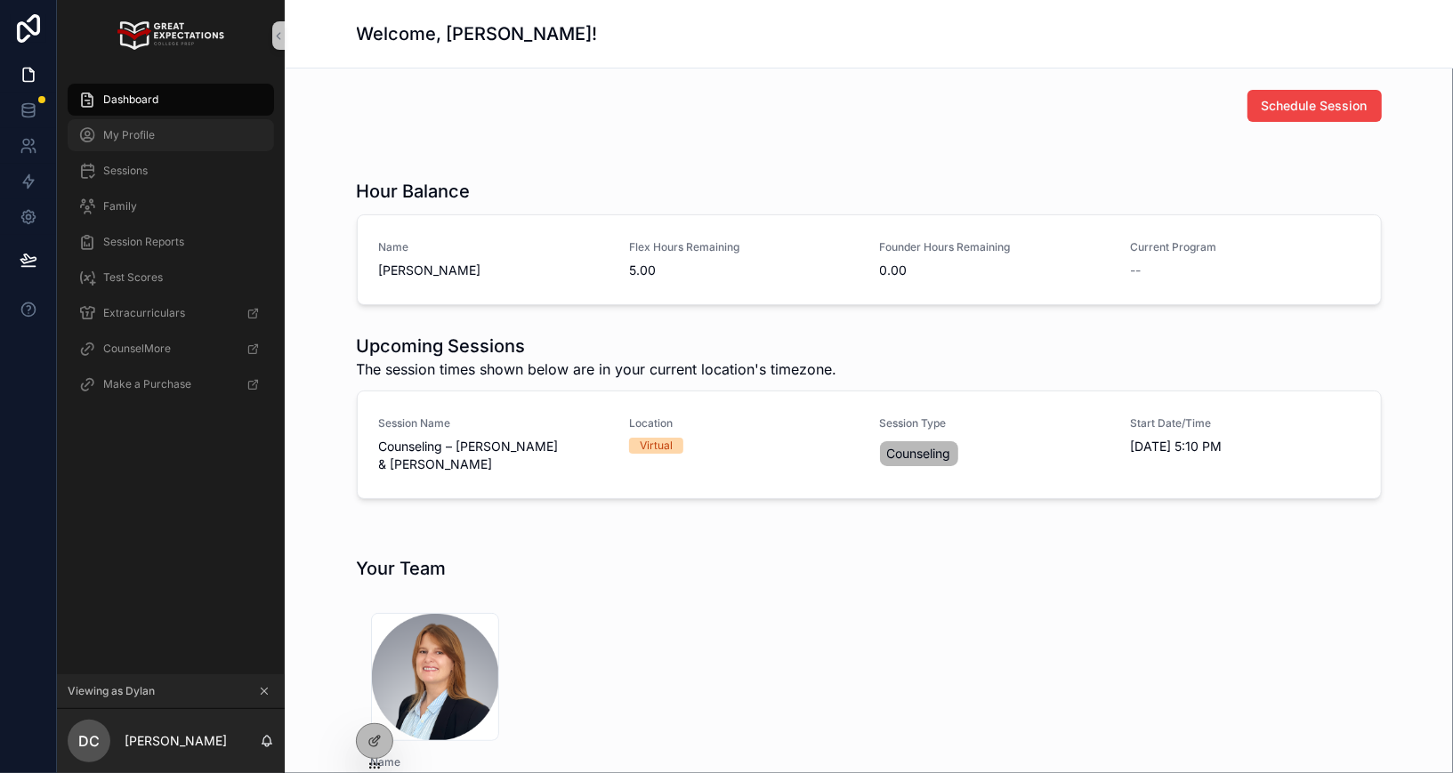
click at [131, 137] on span "My Profile" at bounding box center [129, 135] width 52 height 14
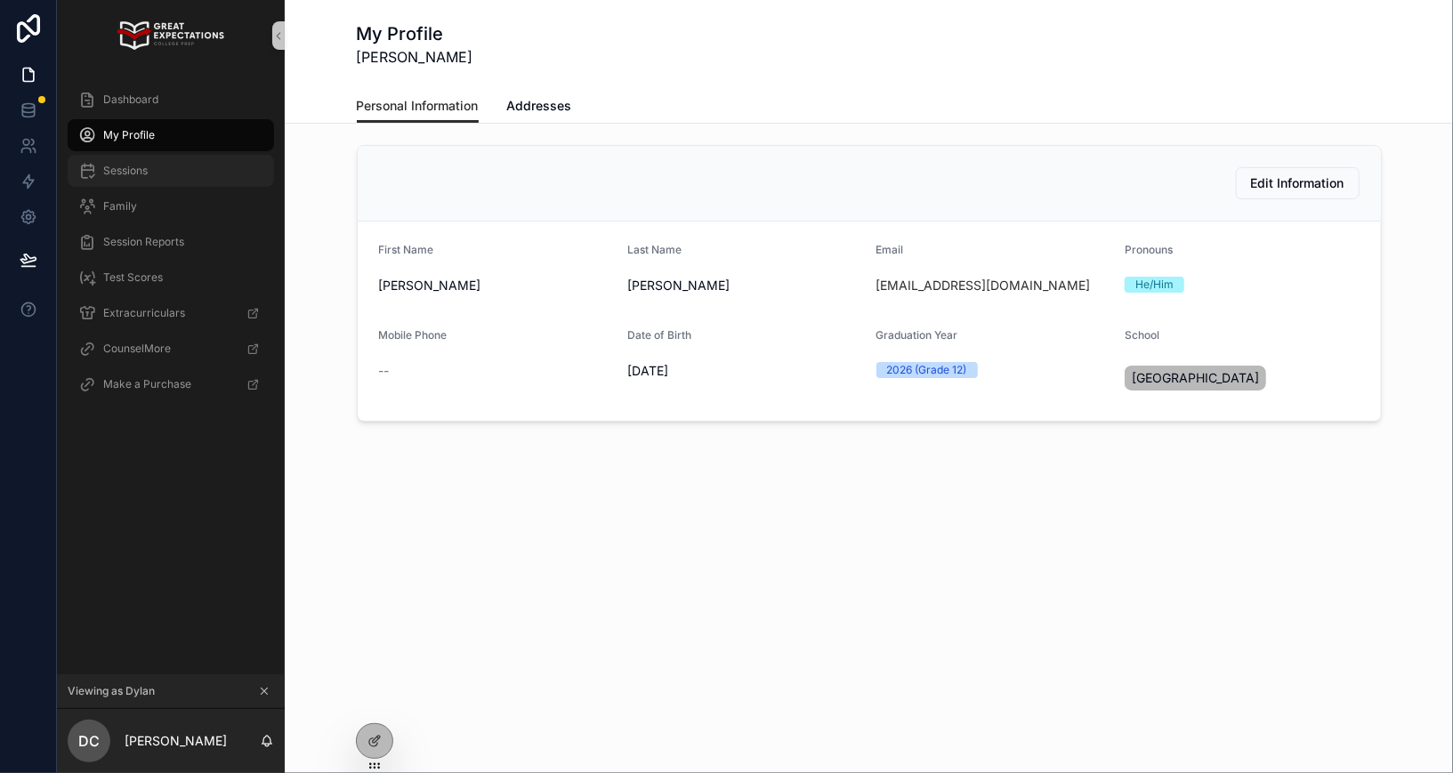
click at [127, 182] on div "Sessions" at bounding box center [170, 171] width 185 height 28
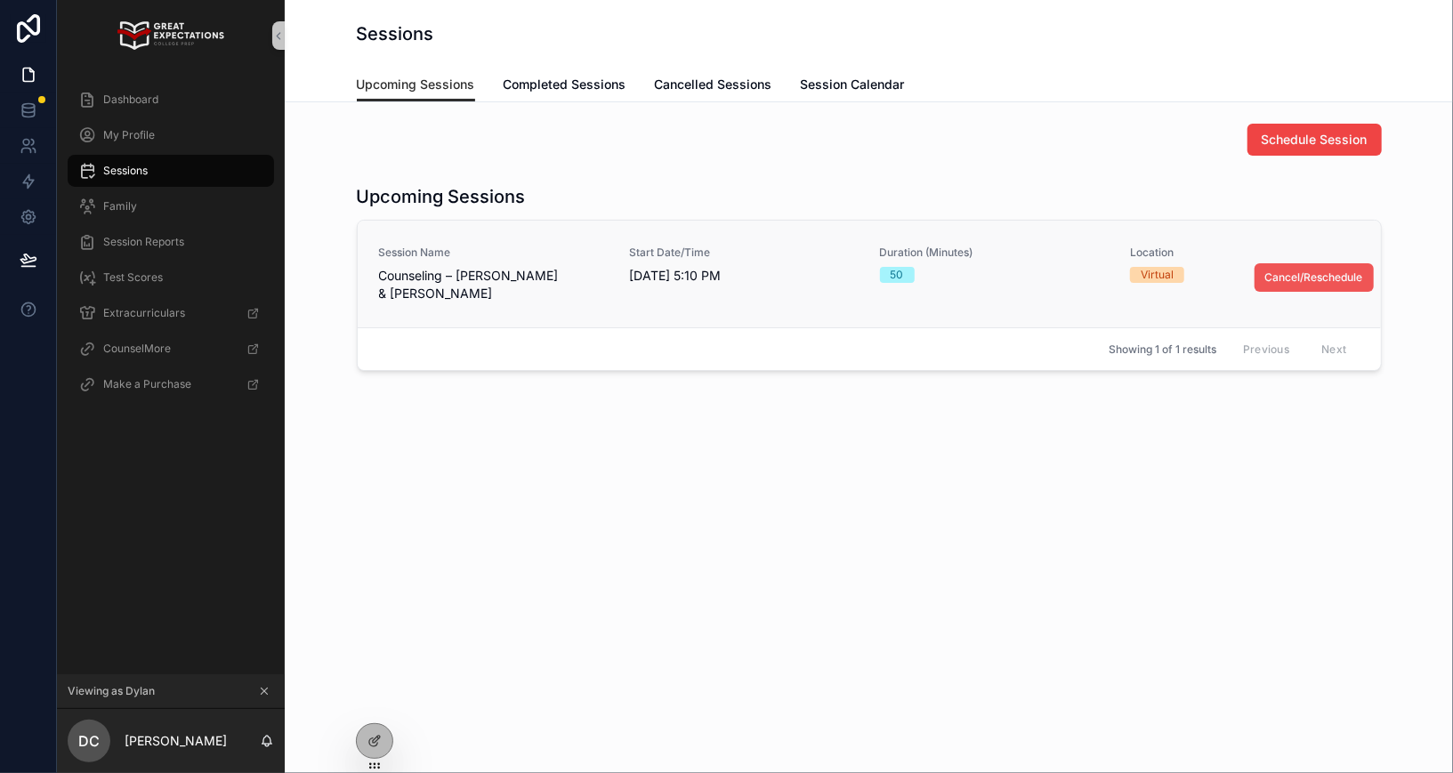
click at [1277, 278] on span "Cancel/Reschedule" at bounding box center [1314, 277] width 98 height 14
click at [264, 689] on icon "scrollable content" at bounding box center [264, 691] width 12 height 12
